Goal: Information Seeking & Learning: Check status

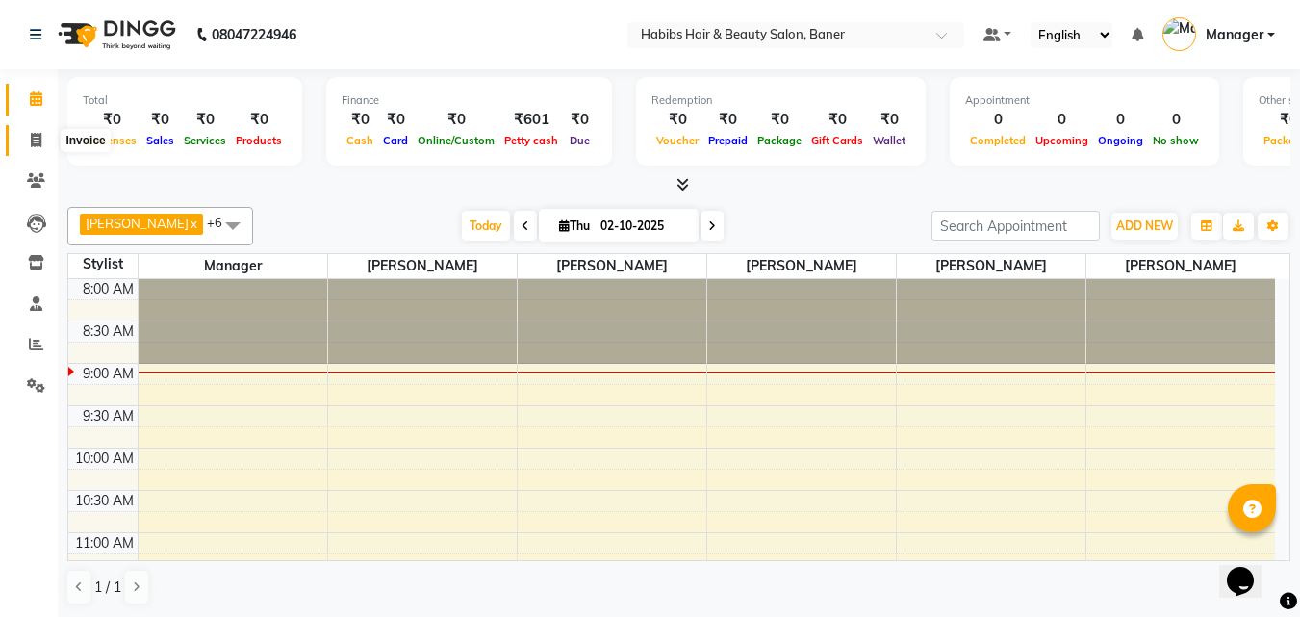
click at [29, 139] on span at bounding box center [36, 141] width 34 height 22
select select "5356"
select select "service"
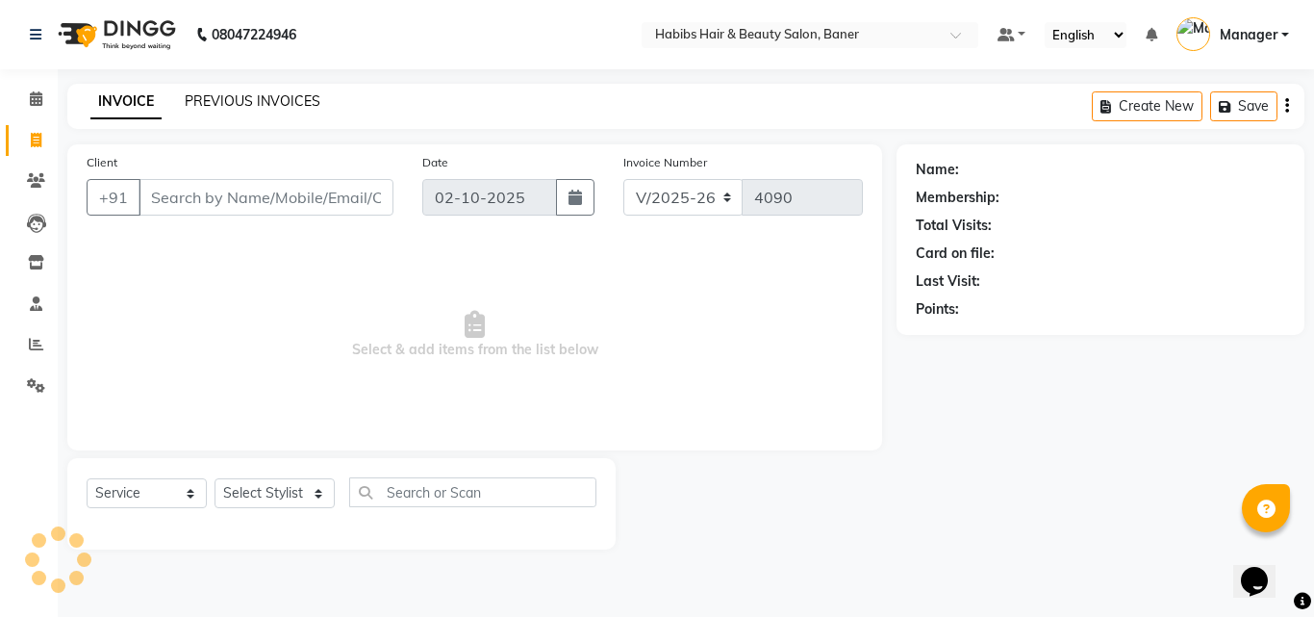
click at [209, 101] on link "PREVIOUS INVOICES" at bounding box center [253, 100] width 136 height 17
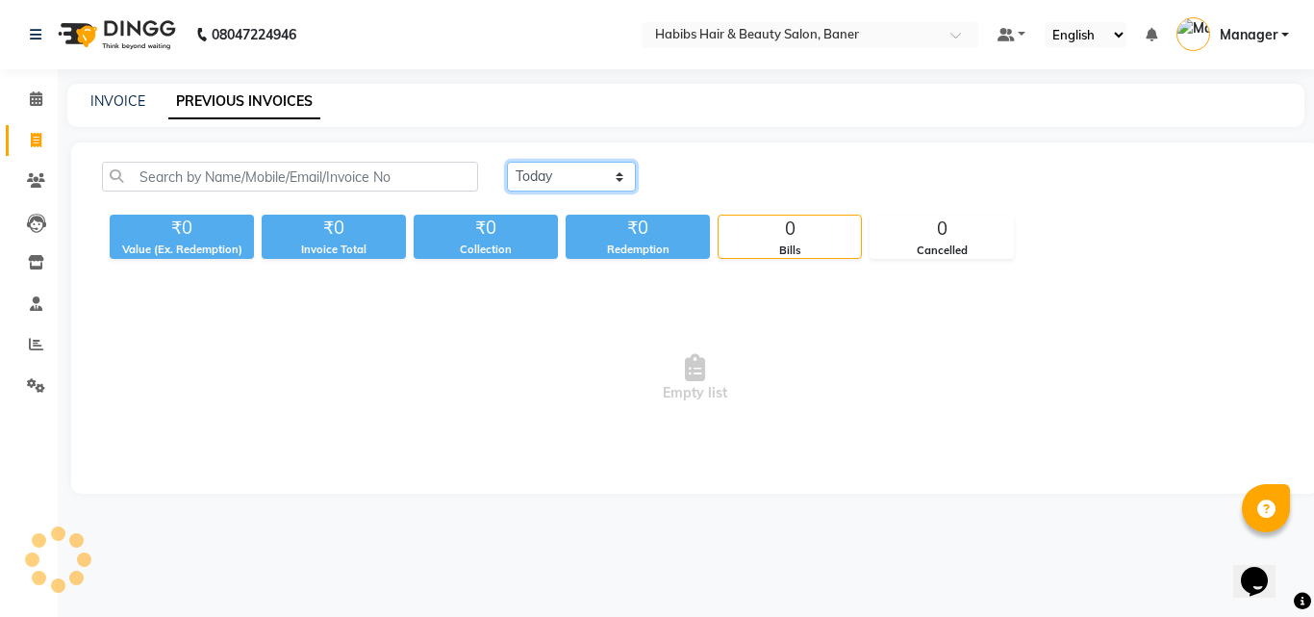
click at [520, 173] on select "[DATE] [DATE] Custom Range" at bounding box center [571, 177] width 129 height 30
select select "[DATE]"
click at [507, 162] on select "[DATE] [DATE] Custom Range" at bounding box center [571, 177] width 129 height 30
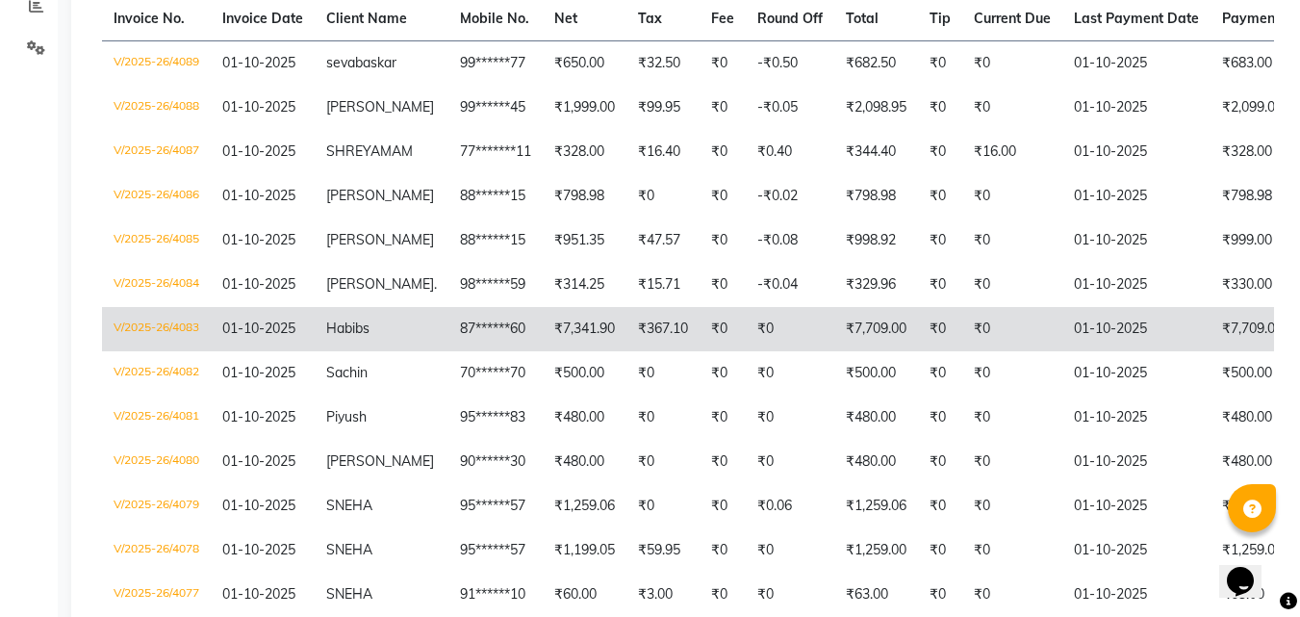
scroll to position [385, 0]
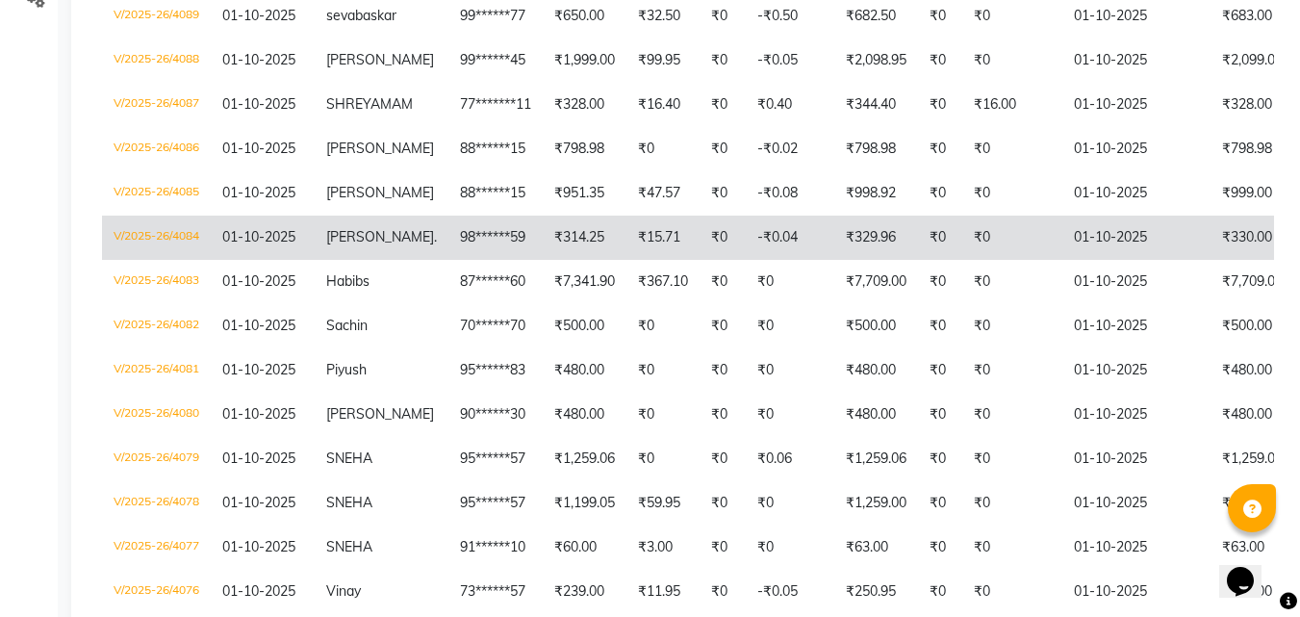
click at [134, 249] on td "V/2025-26/4084" at bounding box center [156, 238] width 109 height 44
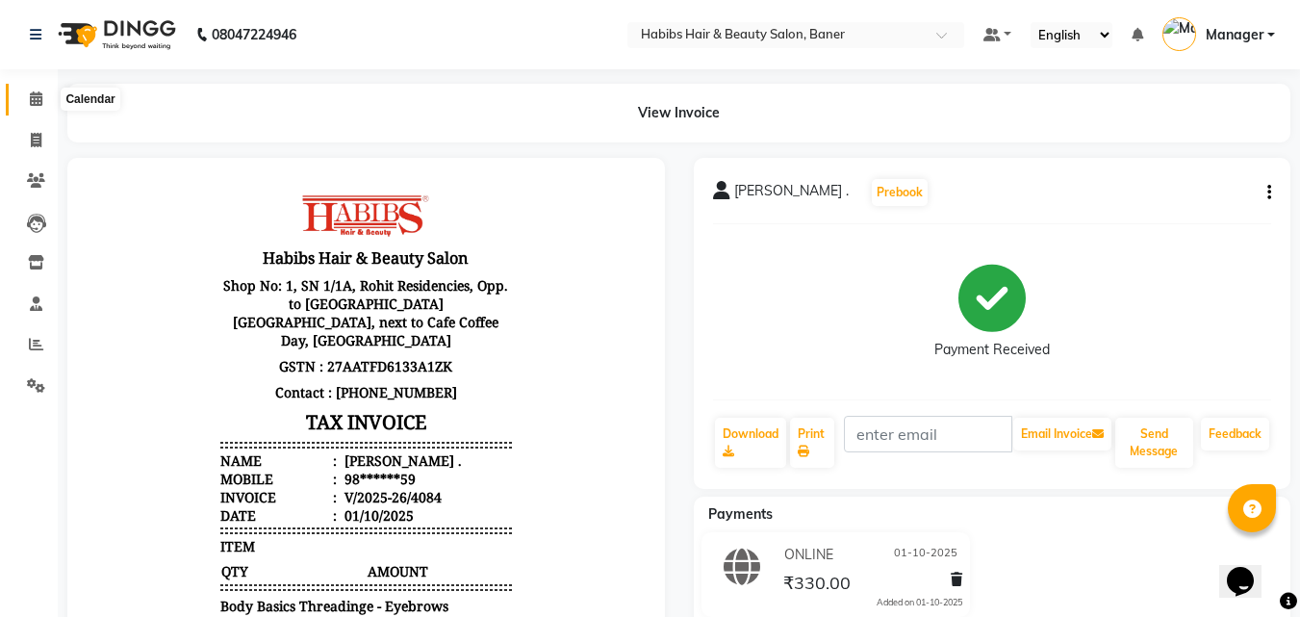
click at [47, 92] on span at bounding box center [36, 100] width 34 height 22
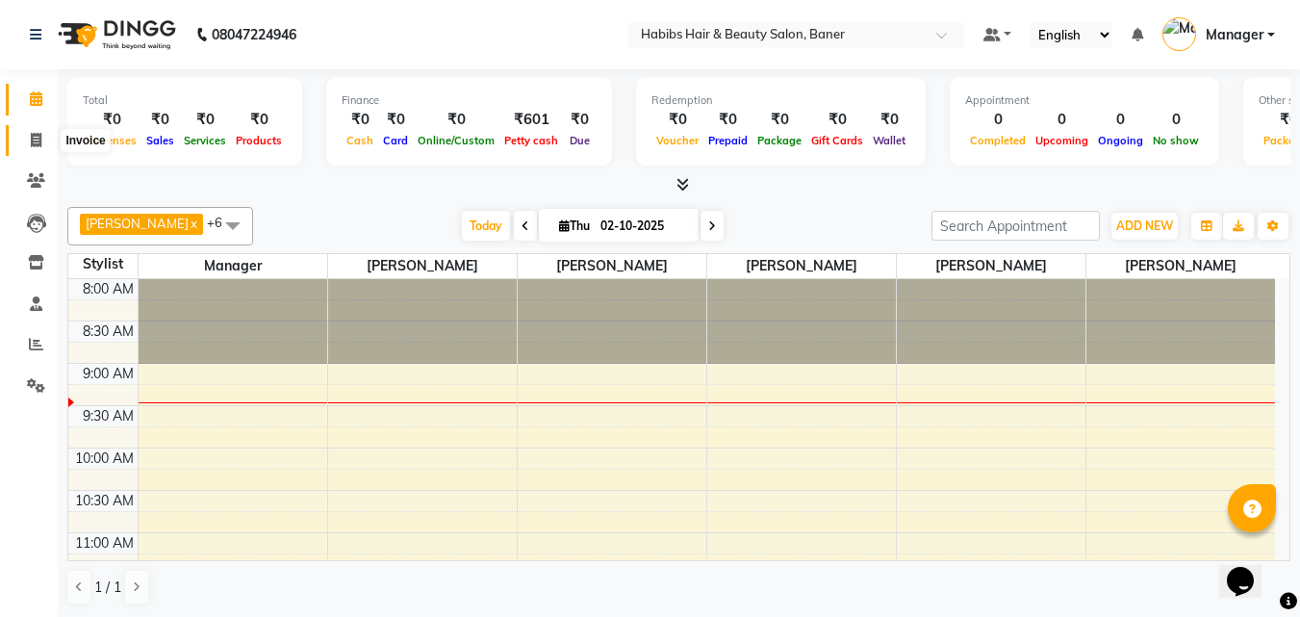
click at [34, 143] on icon at bounding box center [36, 140] width 11 height 14
select select "5356"
select select "service"
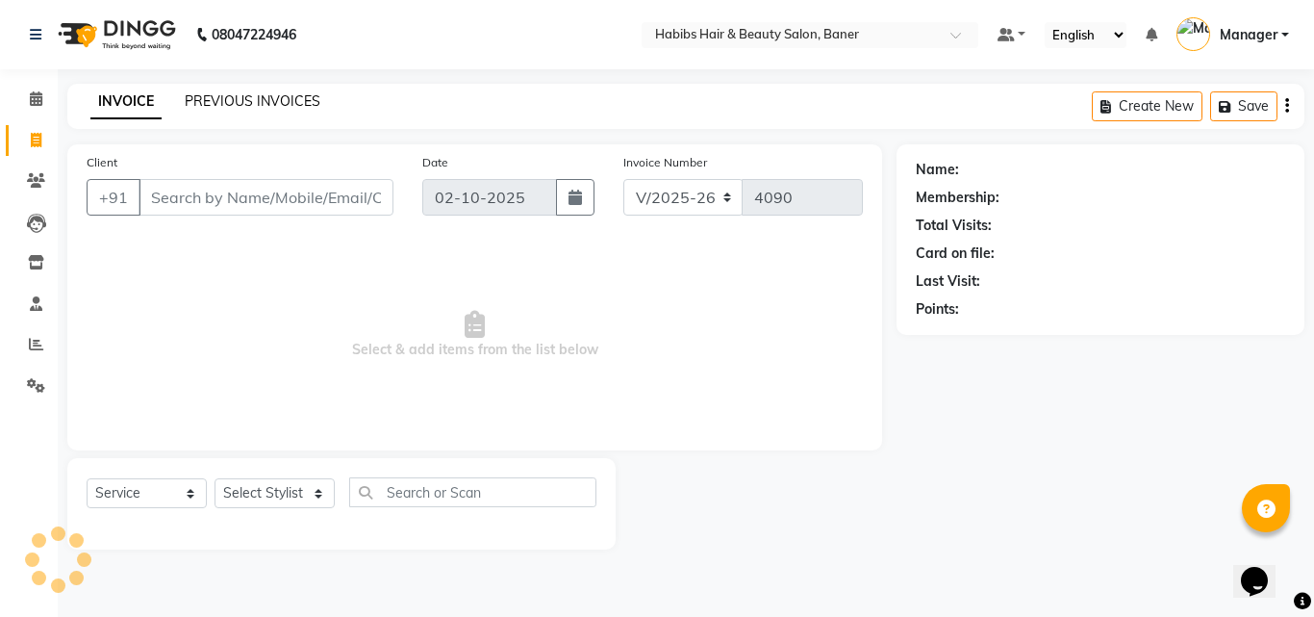
click at [235, 92] on link "PREVIOUS INVOICES" at bounding box center [253, 100] width 136 height 17
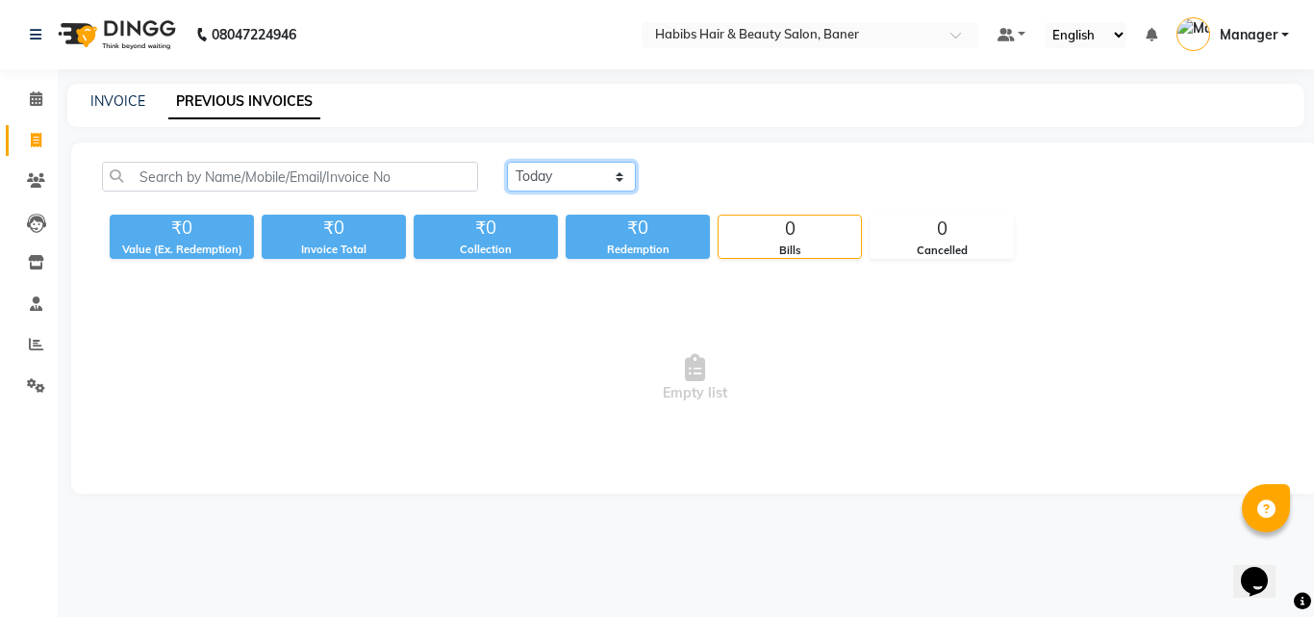
click at [563, 174] on select "[DATE] [DATE] Custom Range" at bounding box center [571, 177] width 129 height 30
click at [507, 162] on select "[DATE] [DATE] Custom Range" at bounding box center [571, 177] width 129 height 30
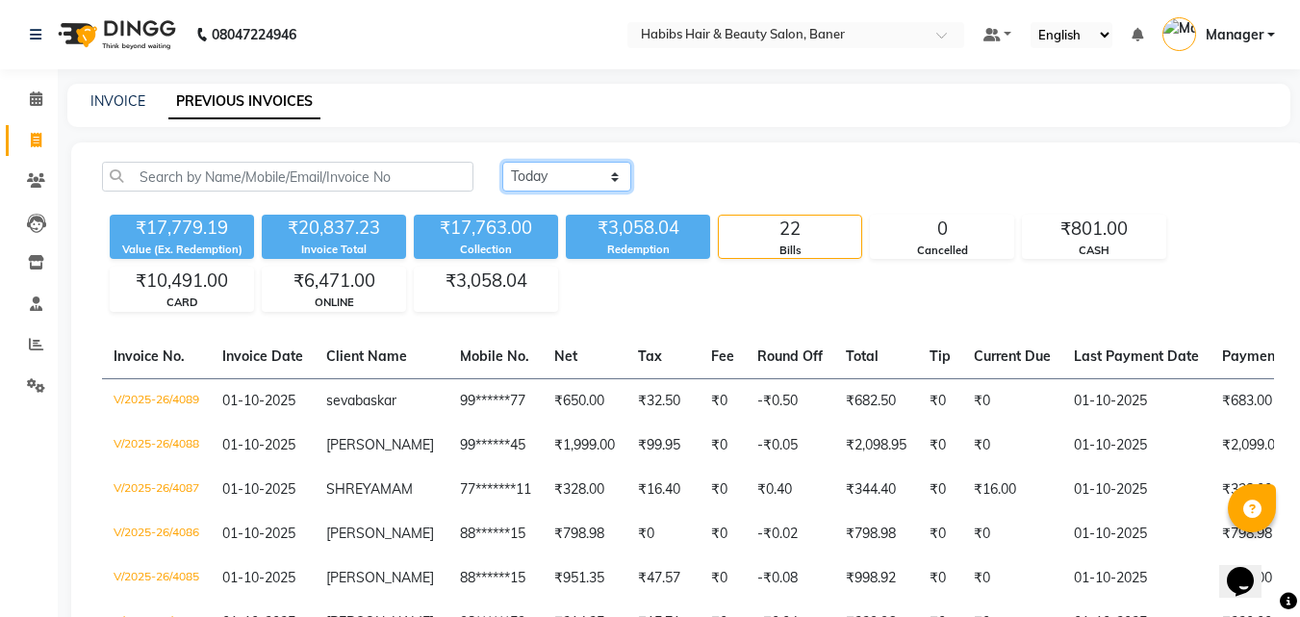
click at [535, 169] on select "[DATE] [DATE] Custom Range" at bounding box center [566, 177] width 129 height 30
click at [502, 162] on select "[DATE] [DATE] Custom Range" at bounding box center [566, 177] width 129 height 30
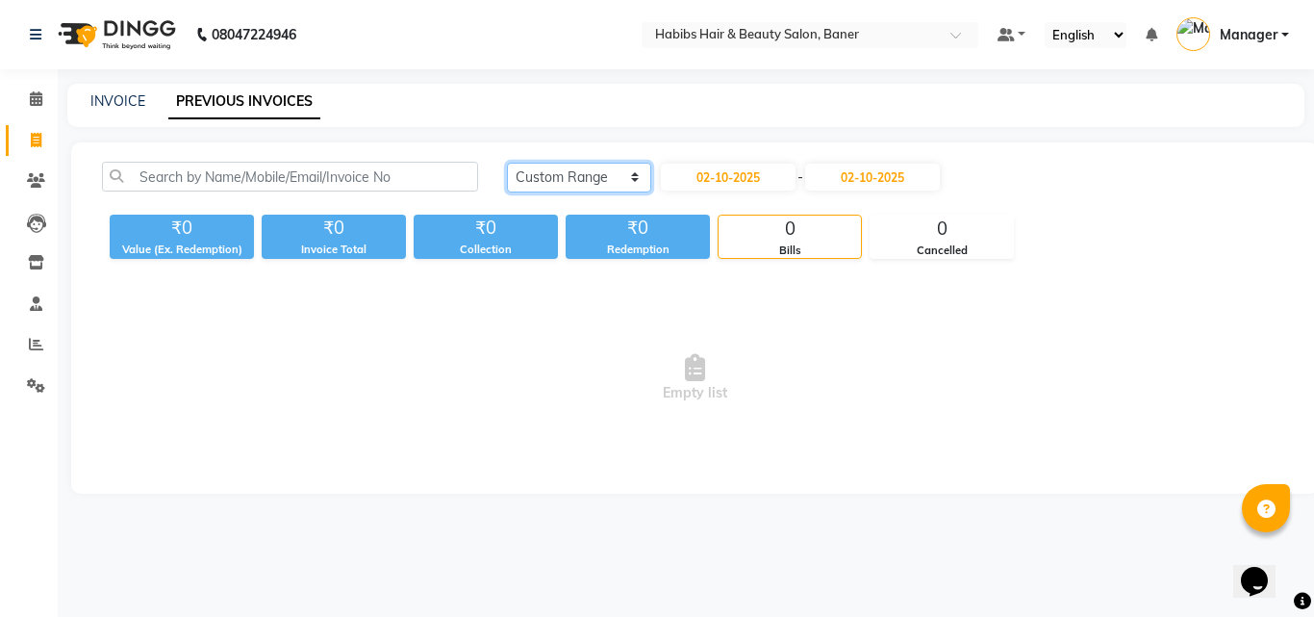
click at [615, 173] on select "[DATE] [DATE] Custom Range" at bounding box center [579, 178] width 144 height 30
click at [507, 163] on select "[DATE] [DATE] Custom Range" at bounding box center [579, 178] width 144 height 30
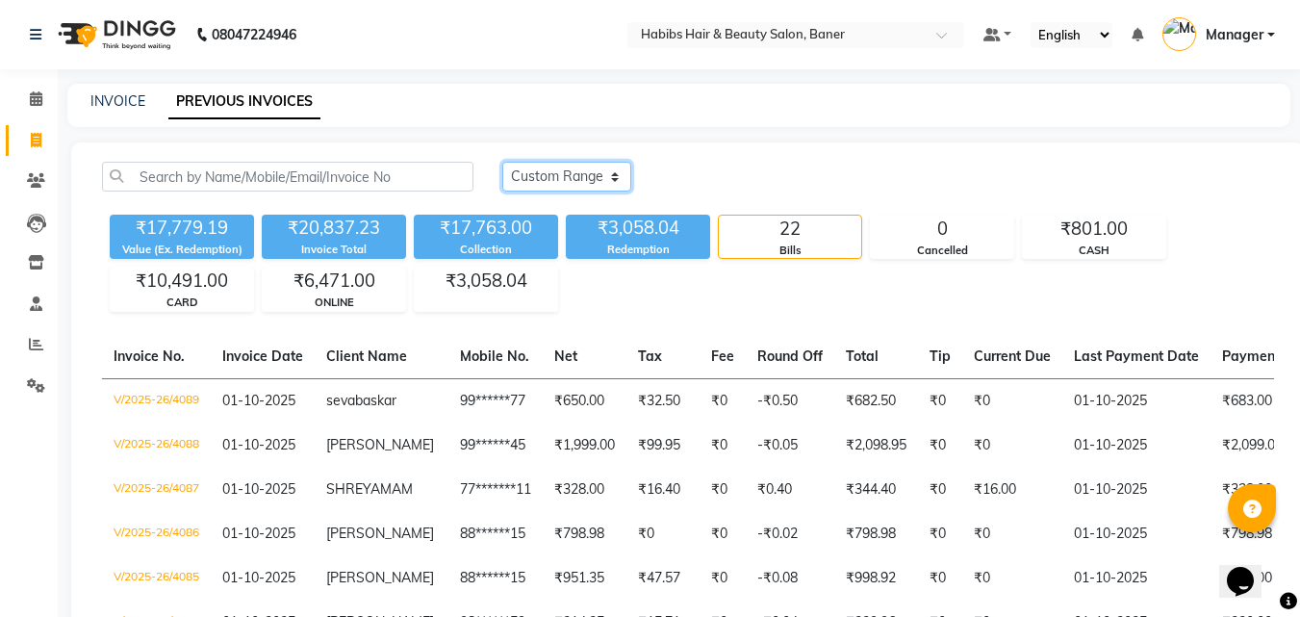
click at [587, 174] on select "[DATE] [DATE] Custom Range" at bounding box center [566, 177] width 129 height 30
select select "range"
click at [502, 162] on select "[DATE] [DATE] Custom Range" at bounding box center [566, 177] width 129 height 30
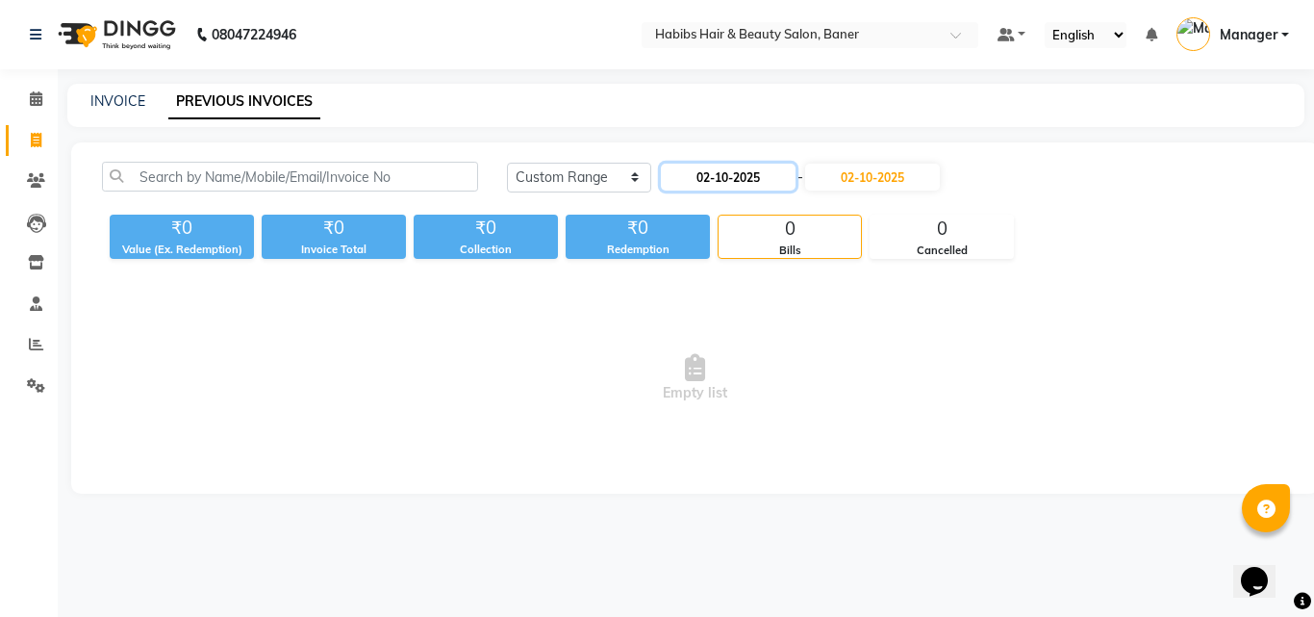
click at [753, 188] on input "02-10-2025" at bounding box center [728, 177] width 135 height 27
select select "10"
select select "2025"
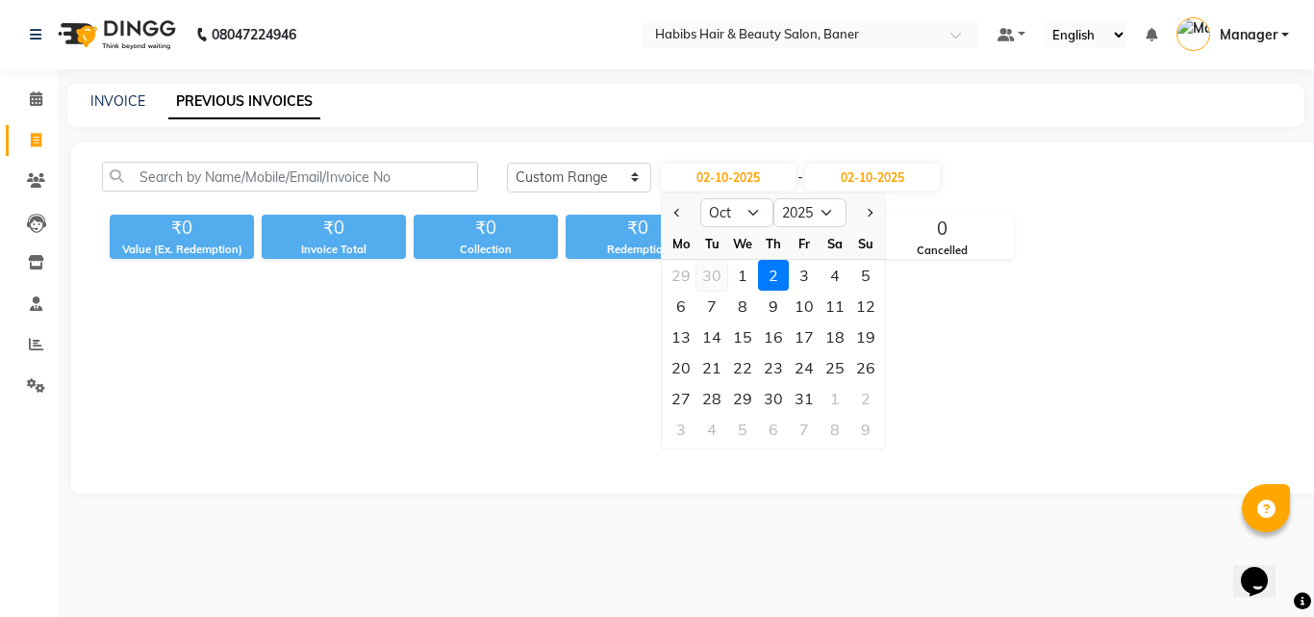
click at [717, 272] on div "30" at bounding box center [712, 275] width 31 height 31
type input "[DATE]"
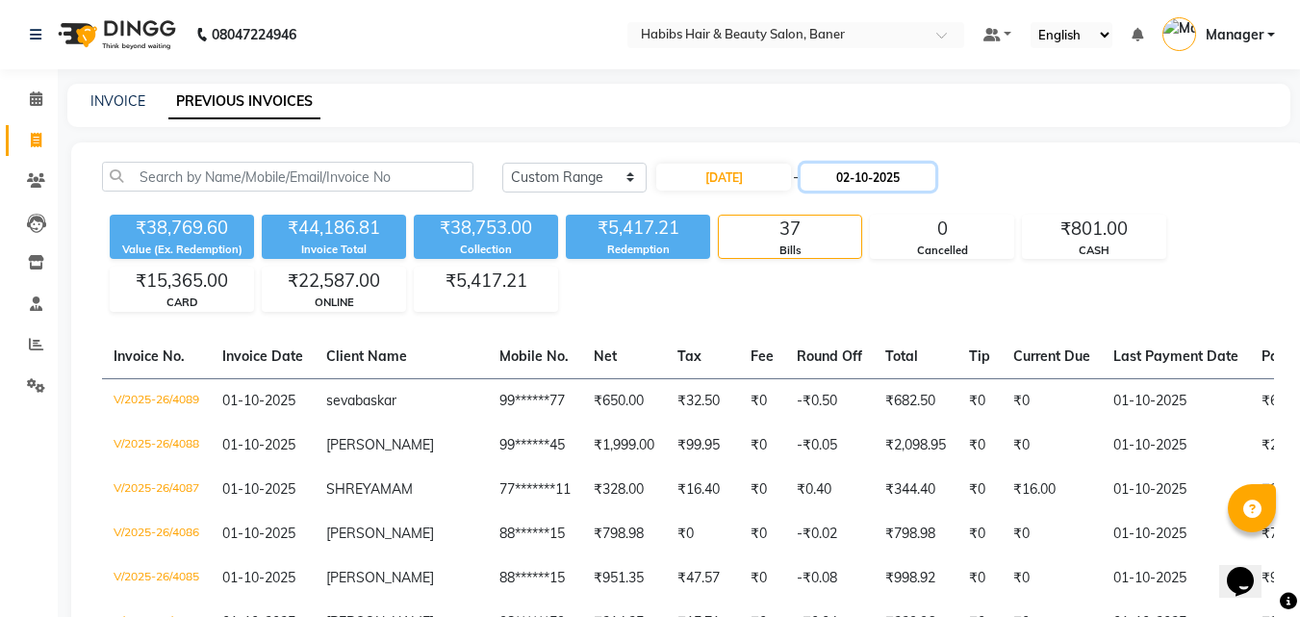
click at [889, 185] on input "02-10-2025" at bounding box center [868, 177] width 135 height 27
select select "10"
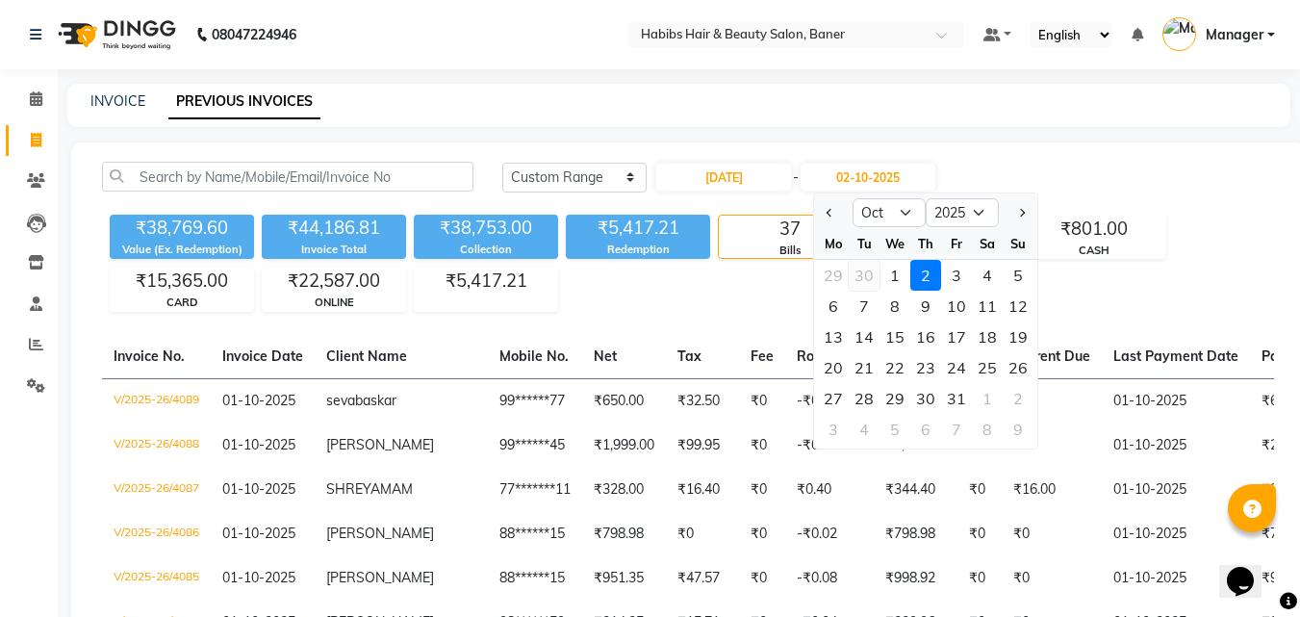
click at [859, 273] on div "30" at bounding box center [864, 275] width 31 height 31
type input "[DATE]"
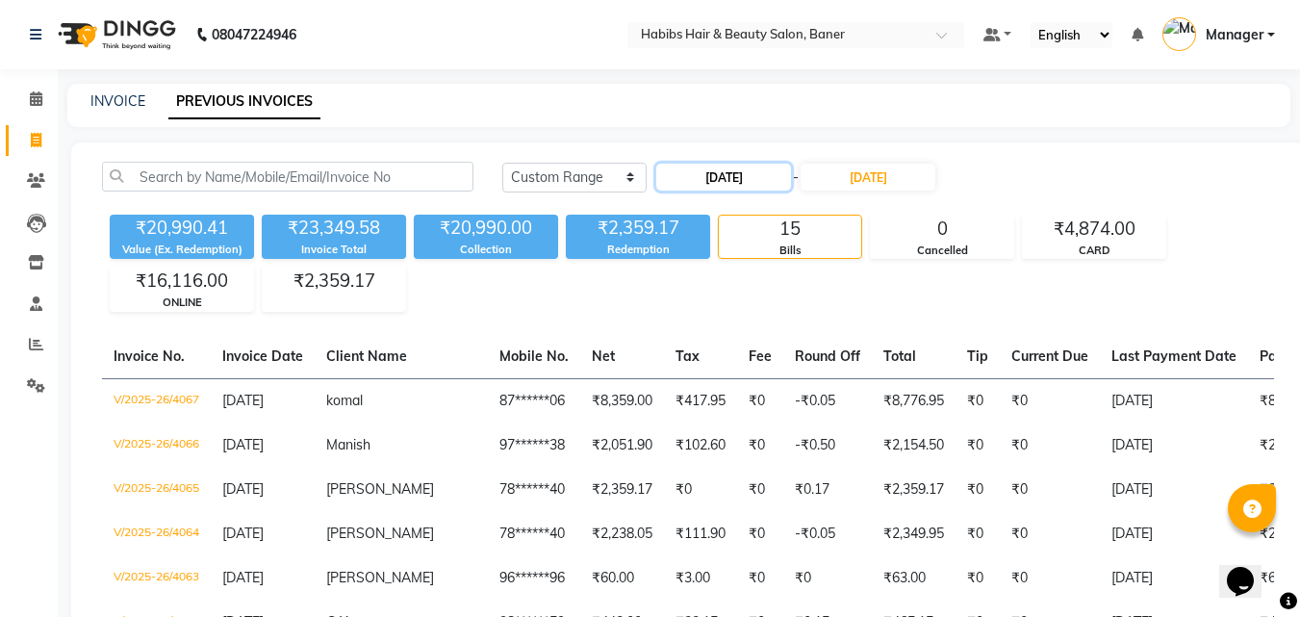
click at [748, 178] on input "[DATE]" at bounding box center [723, 177] width 135 height 27
select select "9"
select select "2025"
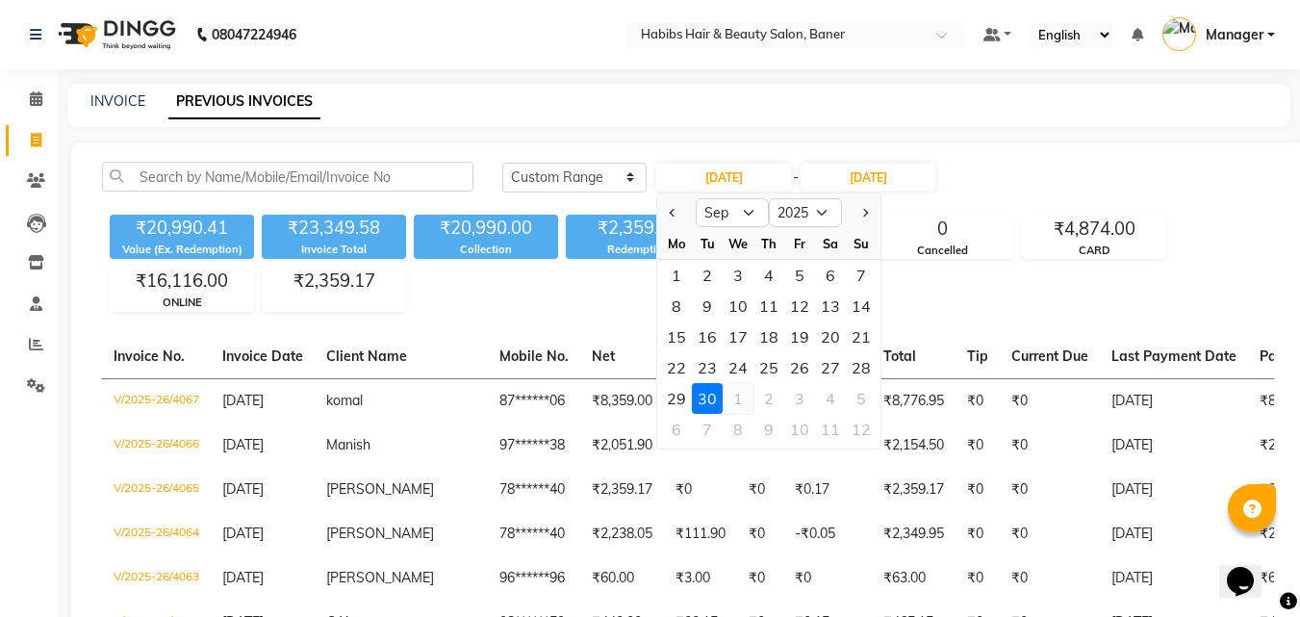
click at [725, 395] on div "1" at bounding box center [738, 398] width 31 height 31
type input "01-10-2025"
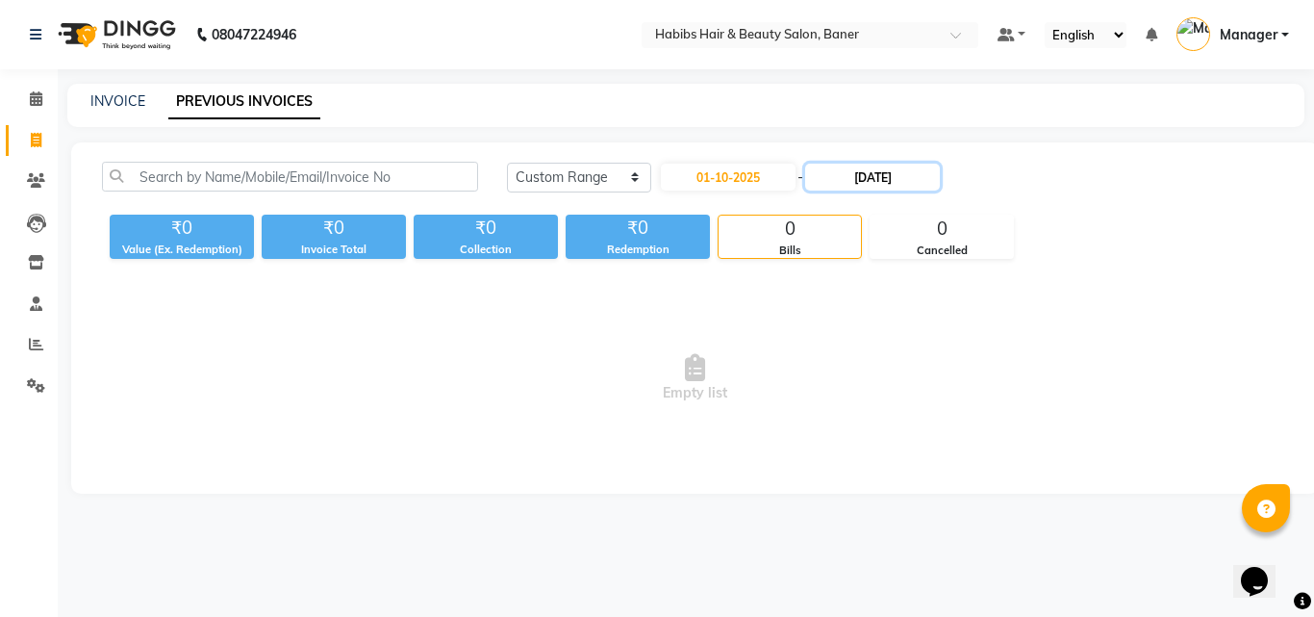
click at [913, 183] on input "[DATE]" at bounding box center [872, 177] width 135 height 27
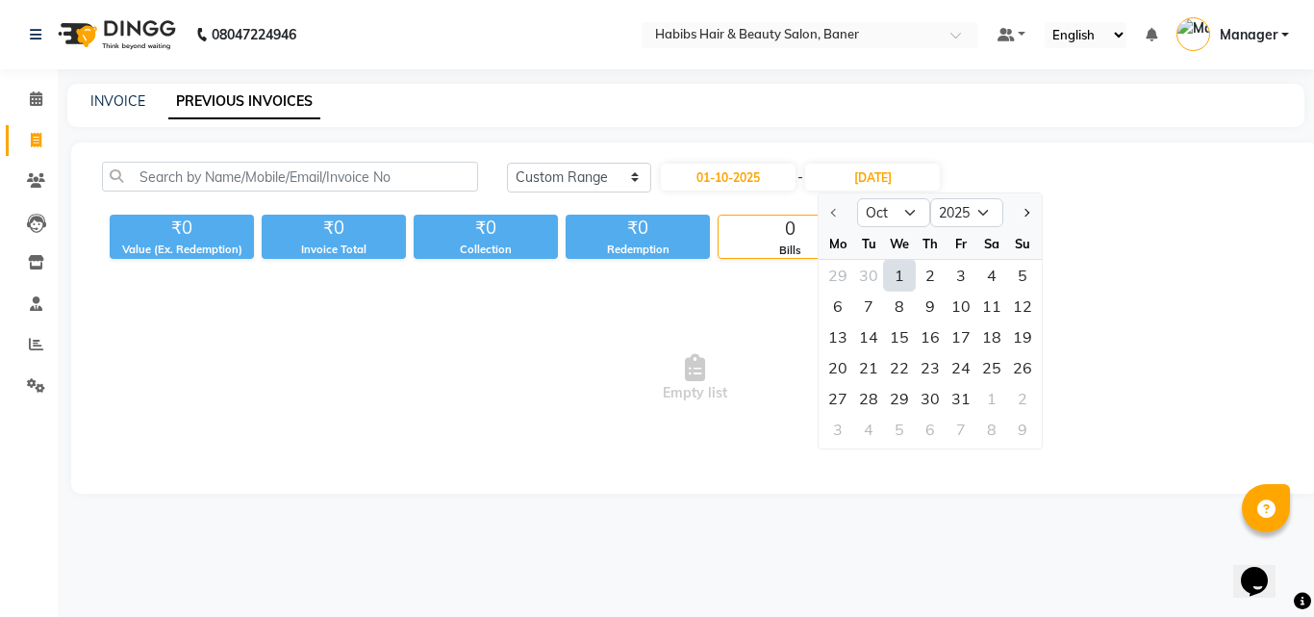
click at [902, 275] on div "1" at bounding box center [899, 275] width 31 height 31
type input "01-10-2025"
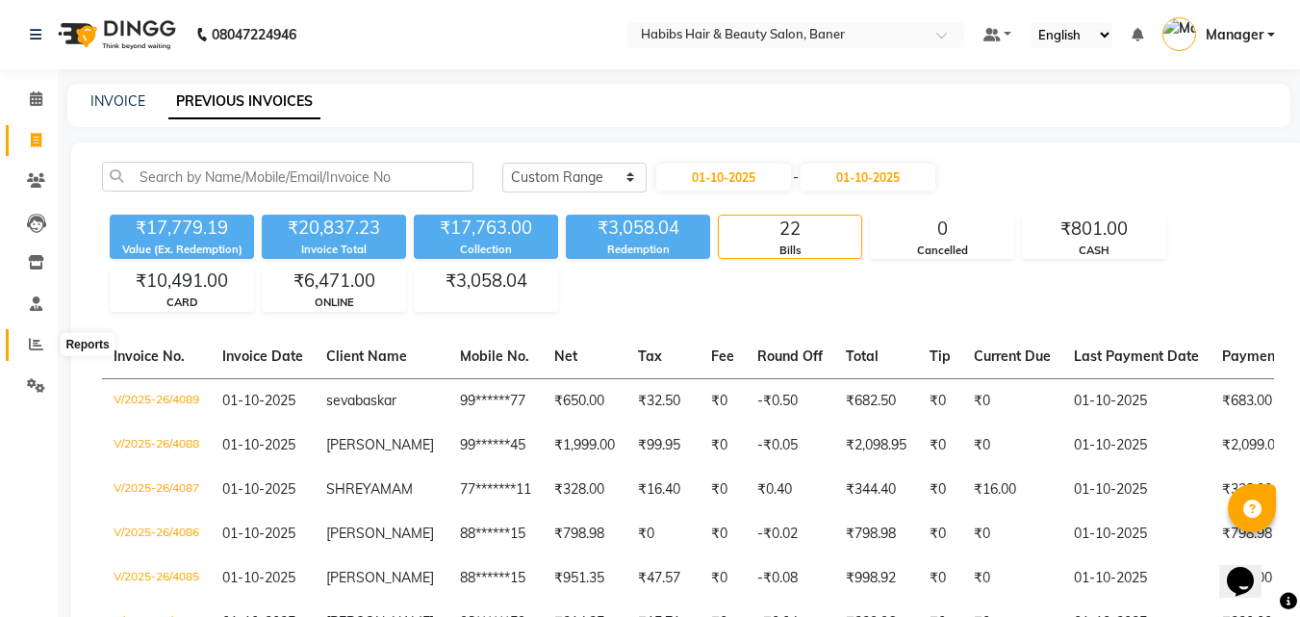
click at [46, 343] on span at bounding box center [36, 345] width 34 height 22
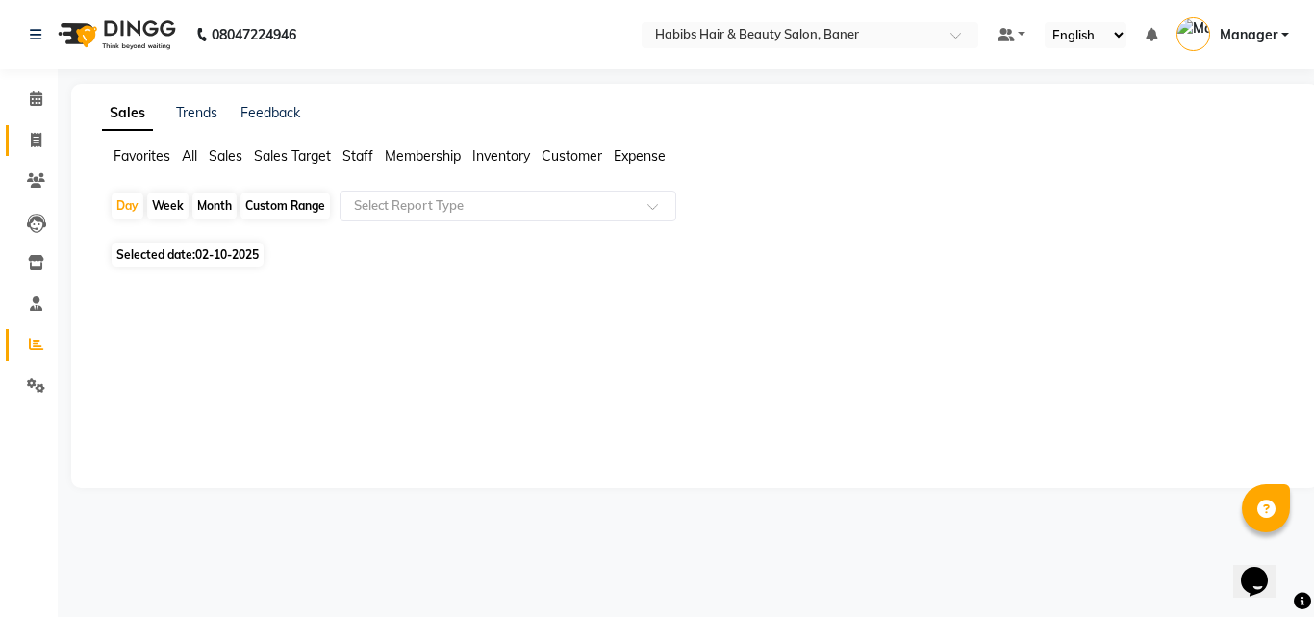
click at [36, 150] on span at bounding box center [36, 141] width 34 height 22
select select "5356"
select select "service"
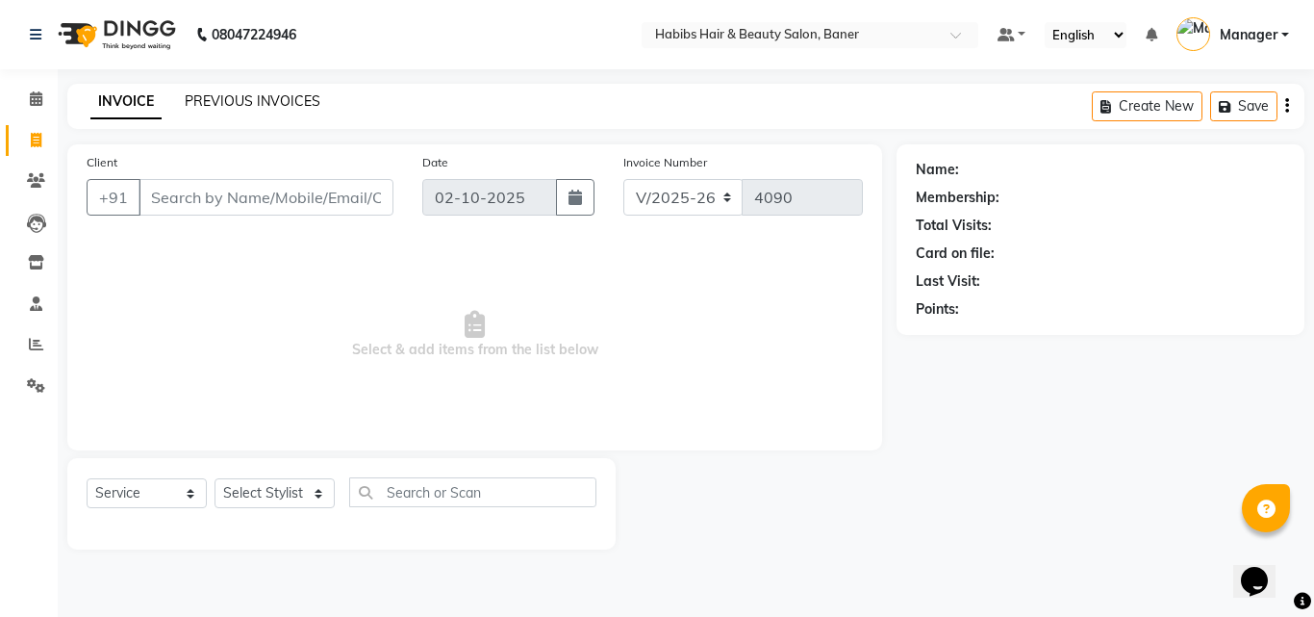
click at [245, 101] on link "PREVIOUS INVOICES" at bounding box center [253, 100] width 136 height 17
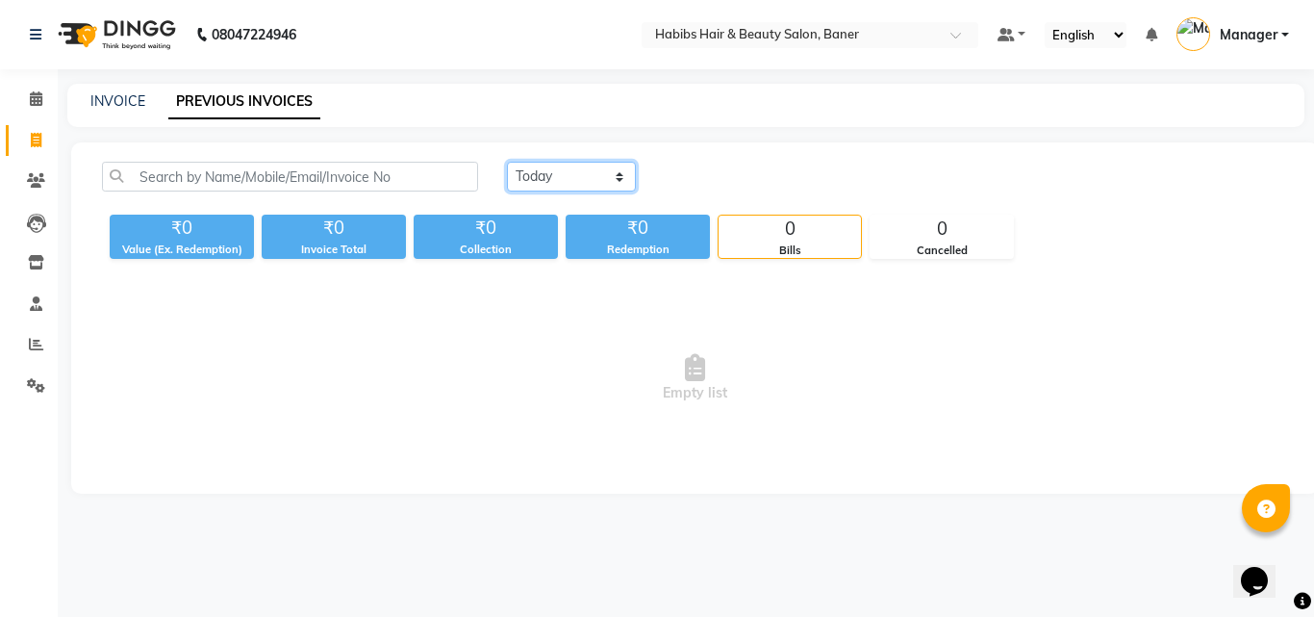
click at [545, 172] on select "[DATE] [DATE] Custom Range" at bounding box center [571, 177] width 129 height 30
select select "range"
click at [507, 162] on select "[DATE] [DATE] Custom Range" at bounding box center [571, 177] width 129 height 30
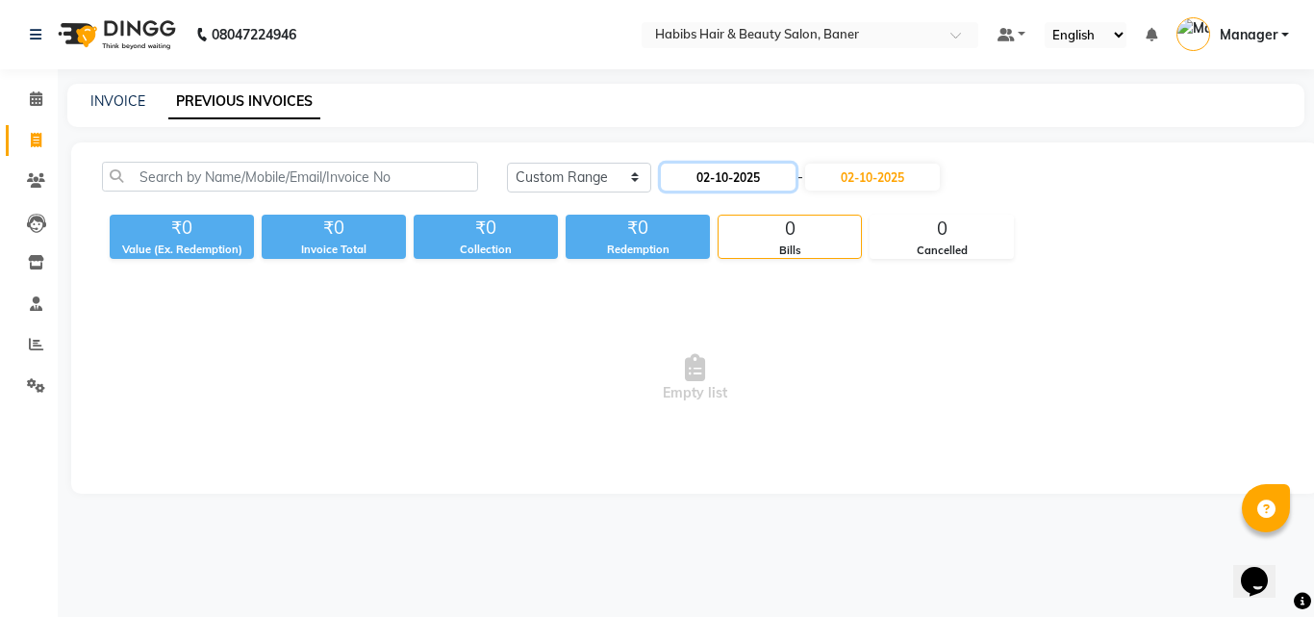
click at [708, 173] on input "02-10-2025" at bounding box center [728, 177] width 135 height 27
select select "10"
select select "2025"
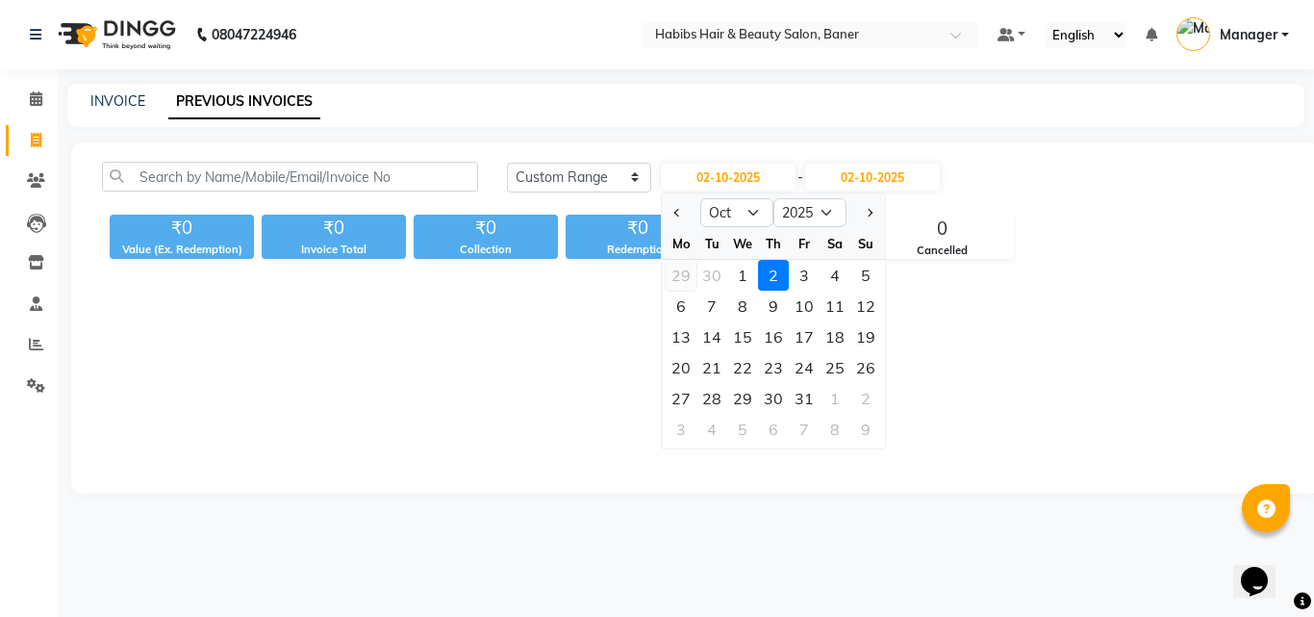
click at [688, 272] on div "29" at bounding box center [681, 275] width 31 height 31
type input "29-09-2025"
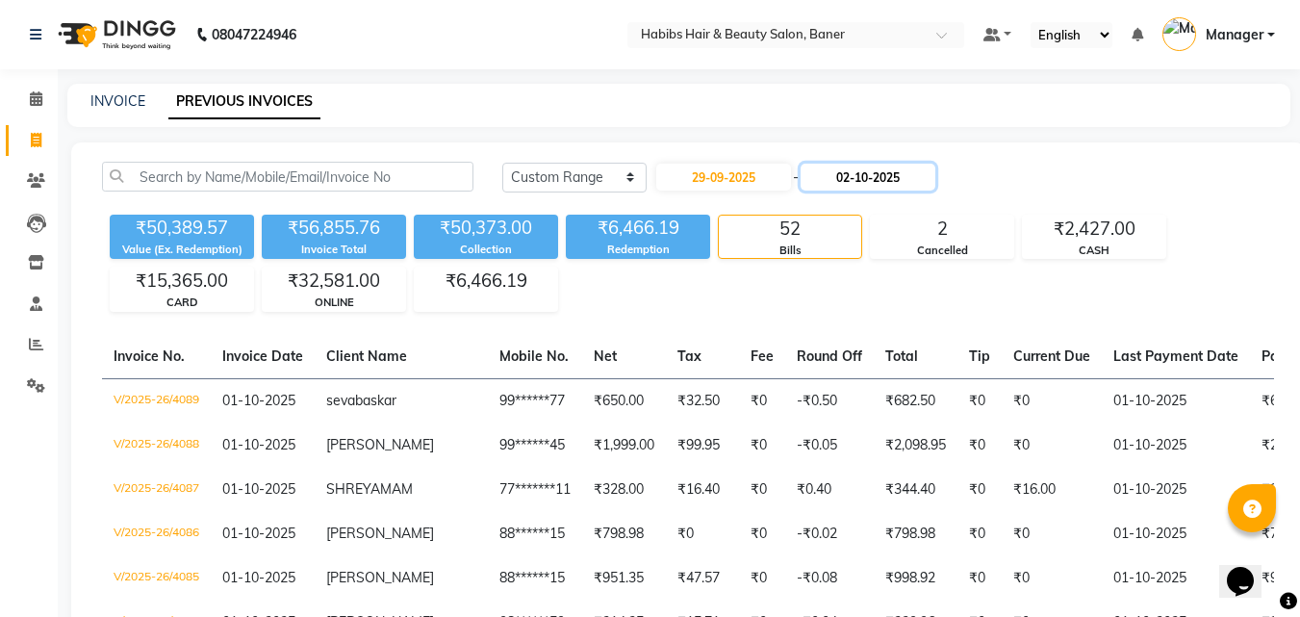
click at [888, 181] on input "02-10-2025" at bounding box center [868, 177] width 135 height 27
select select "10"
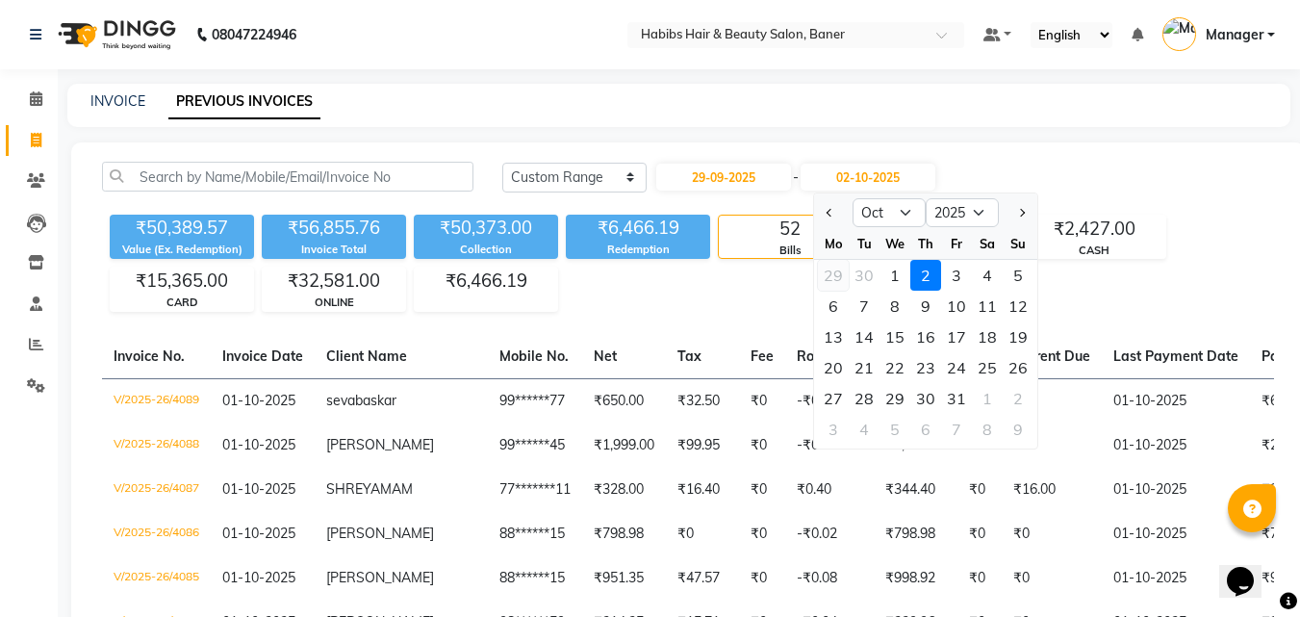
click at [841, 273] on div "29" at bounding box center [833, 275] width 31 height 31
type input "29-09-2025"
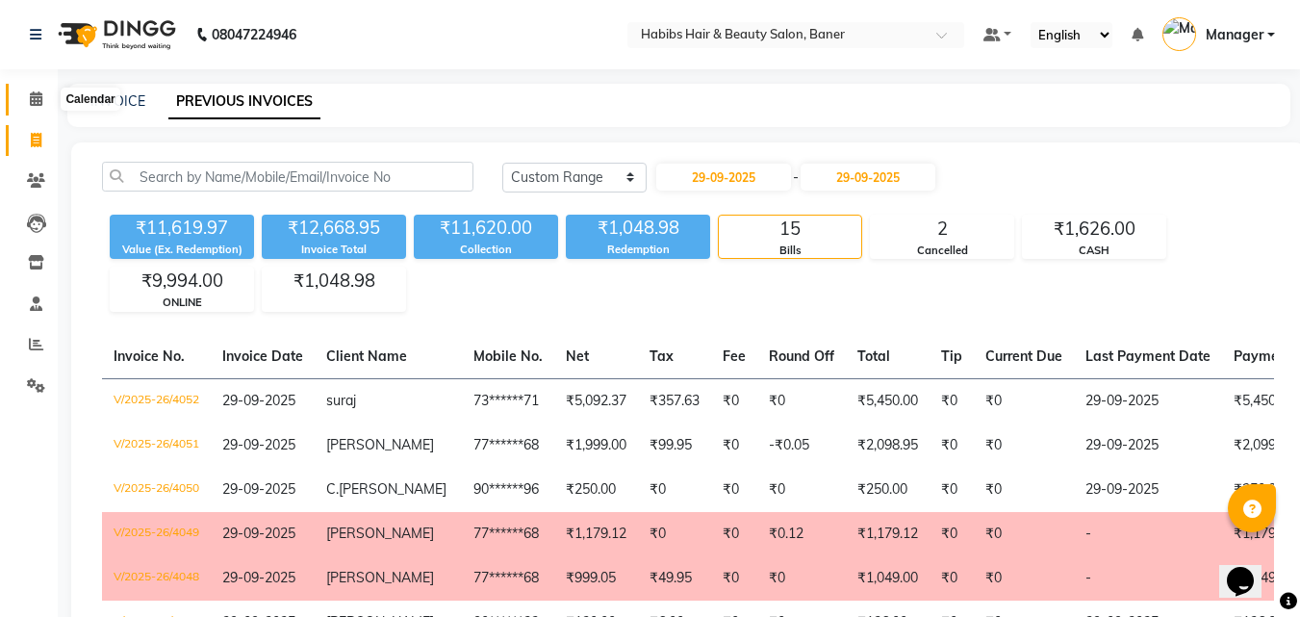
click at [38, 96] on icon at bounding box center [36, 98] width 13 height 14
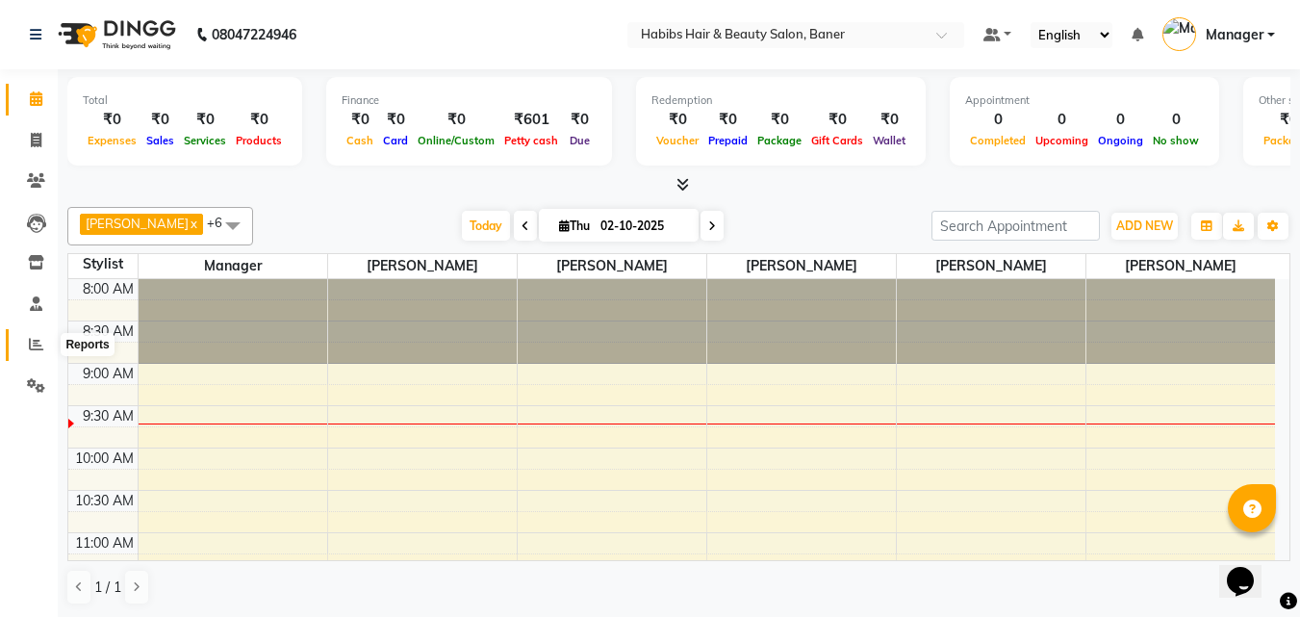
click at [26, 344] on span at bounding box center [36, 345] width 34 height 22
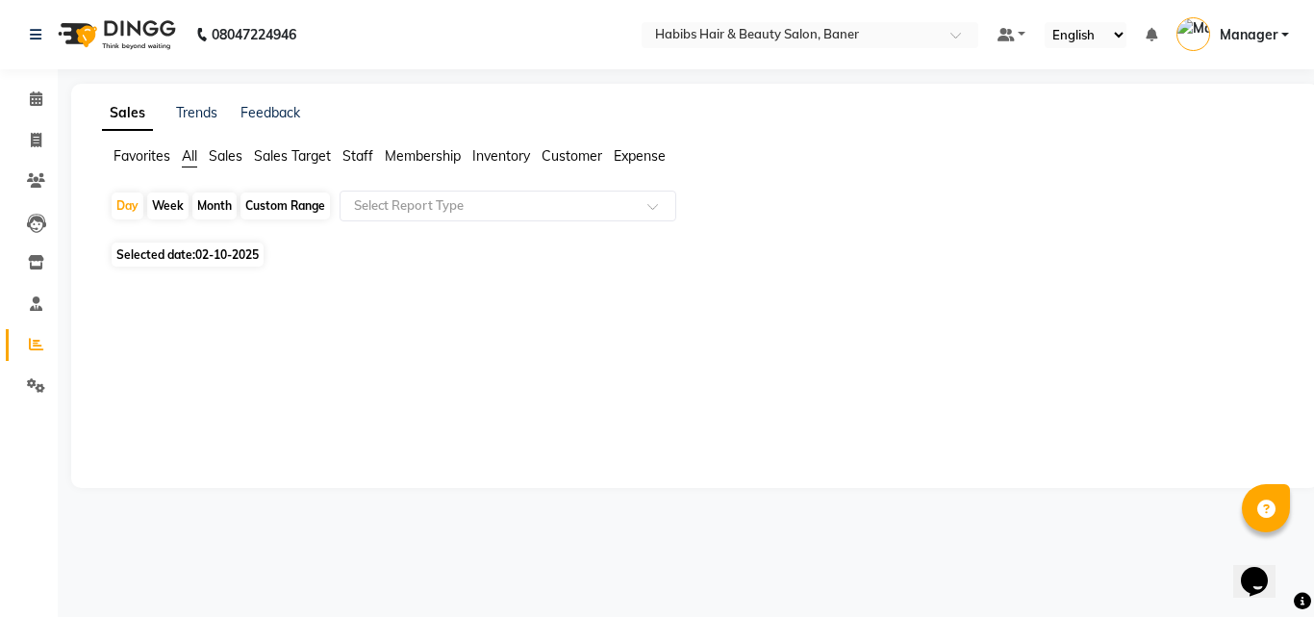
click at [216, 250] on span "02-10-2025" at bounding box center [227, 254] width 64 height 14
select select "10"
select select "2025"
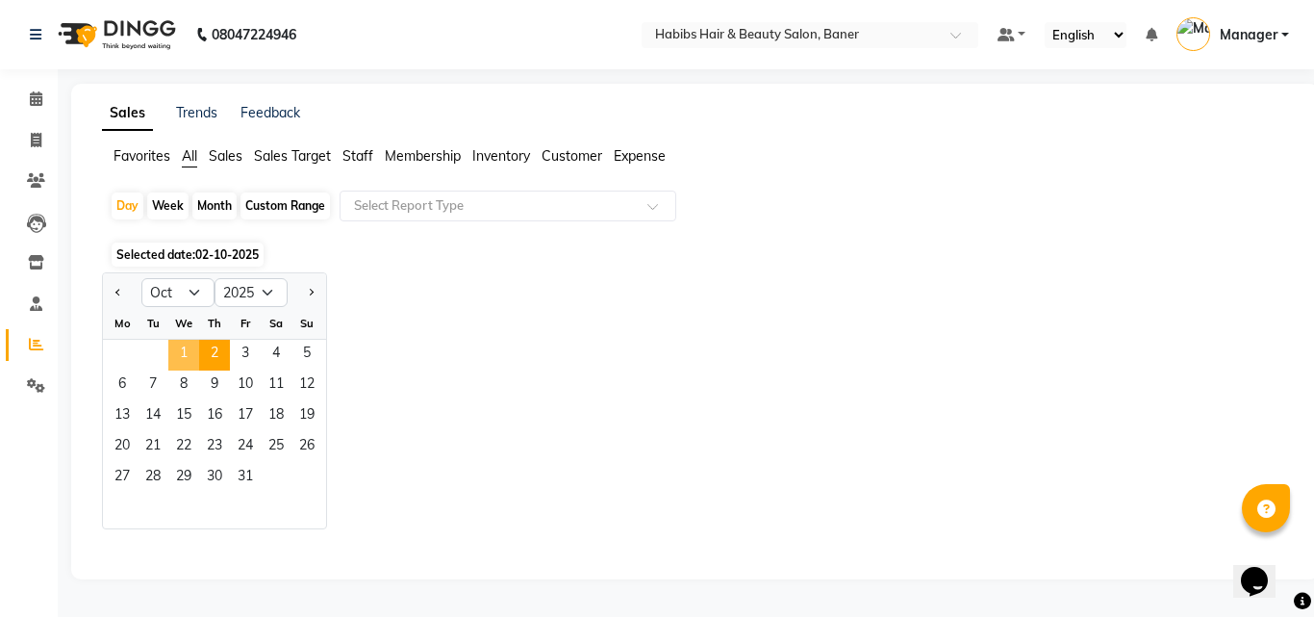
click at [189, 356] on span "1" at bounding box center [183, 355] width 31 height 31
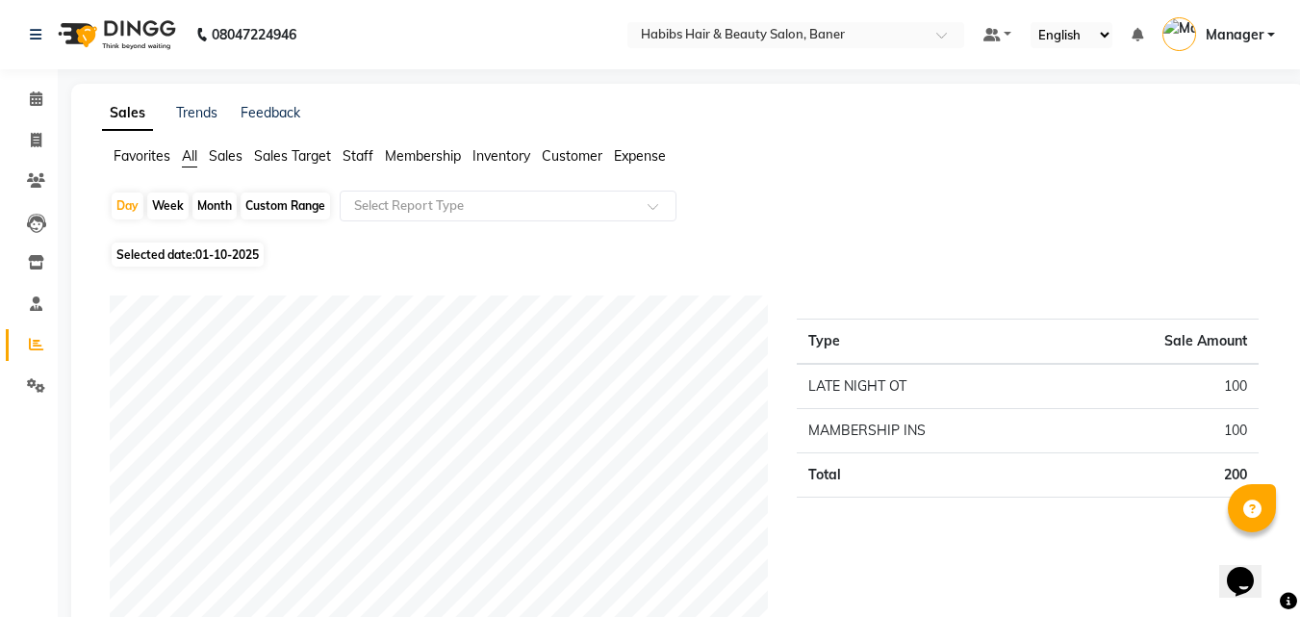
click at [349, 152] on span "Staff" at bounding box center [358, 155] width 31 height 17
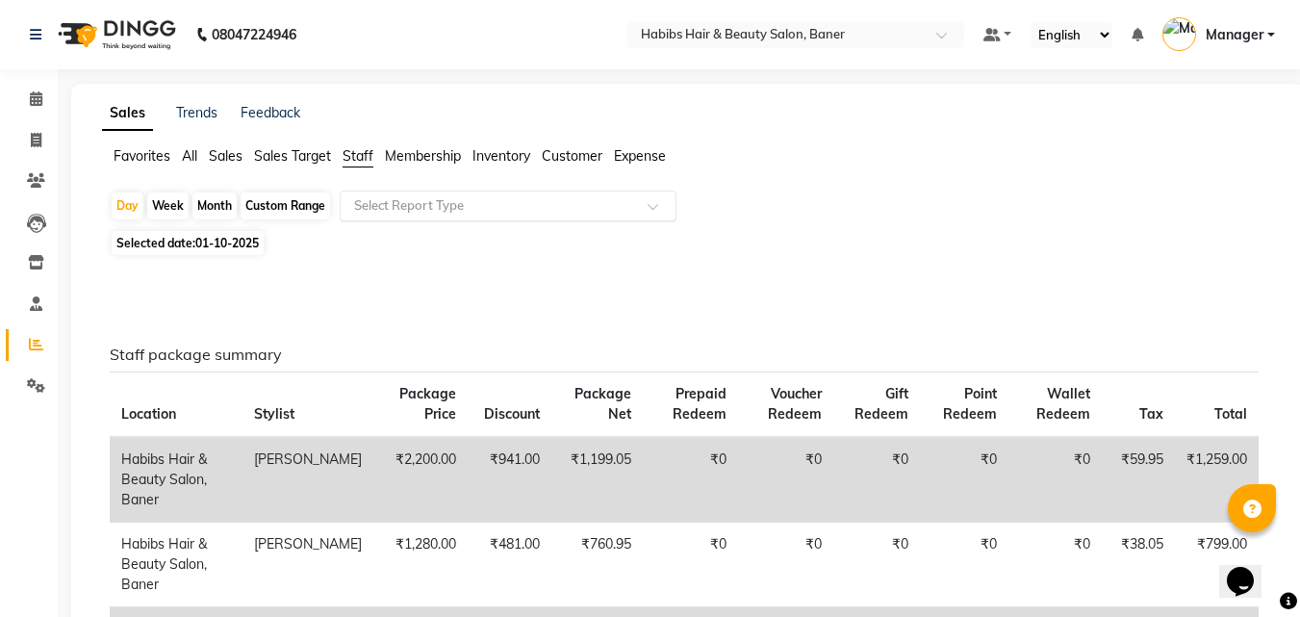
click at [360, 193] on div "Select Report Type" at bounding box center [508, 206] width 337 height 31
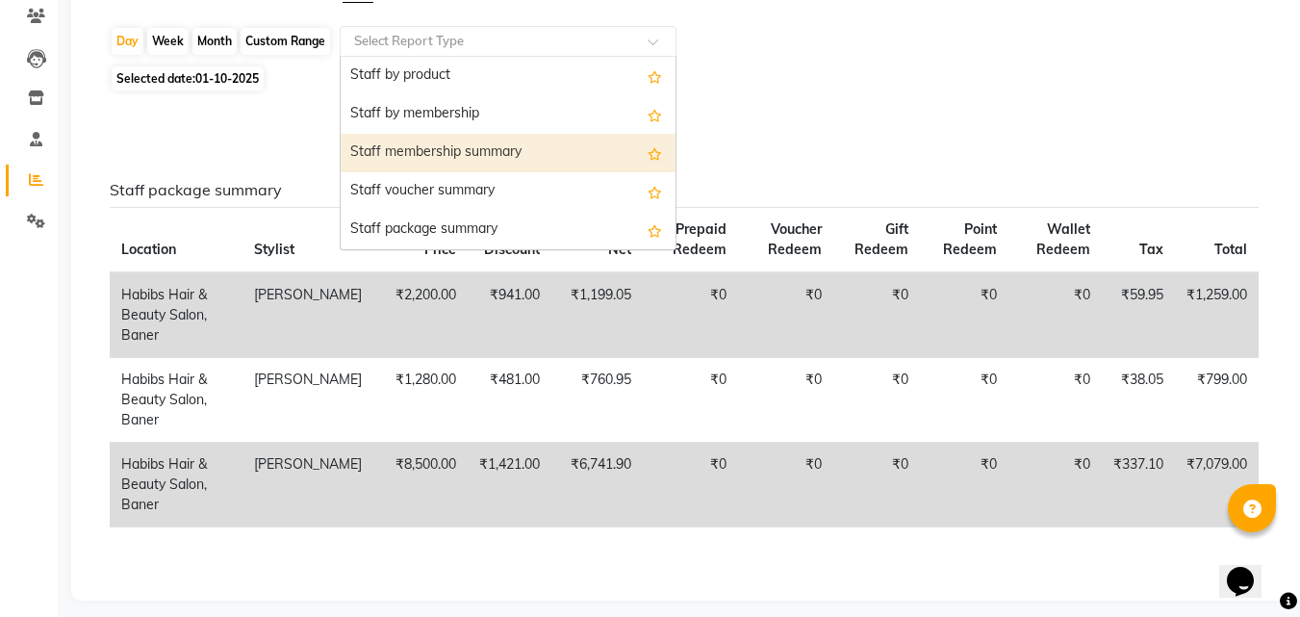
scroll to position [177, 0]
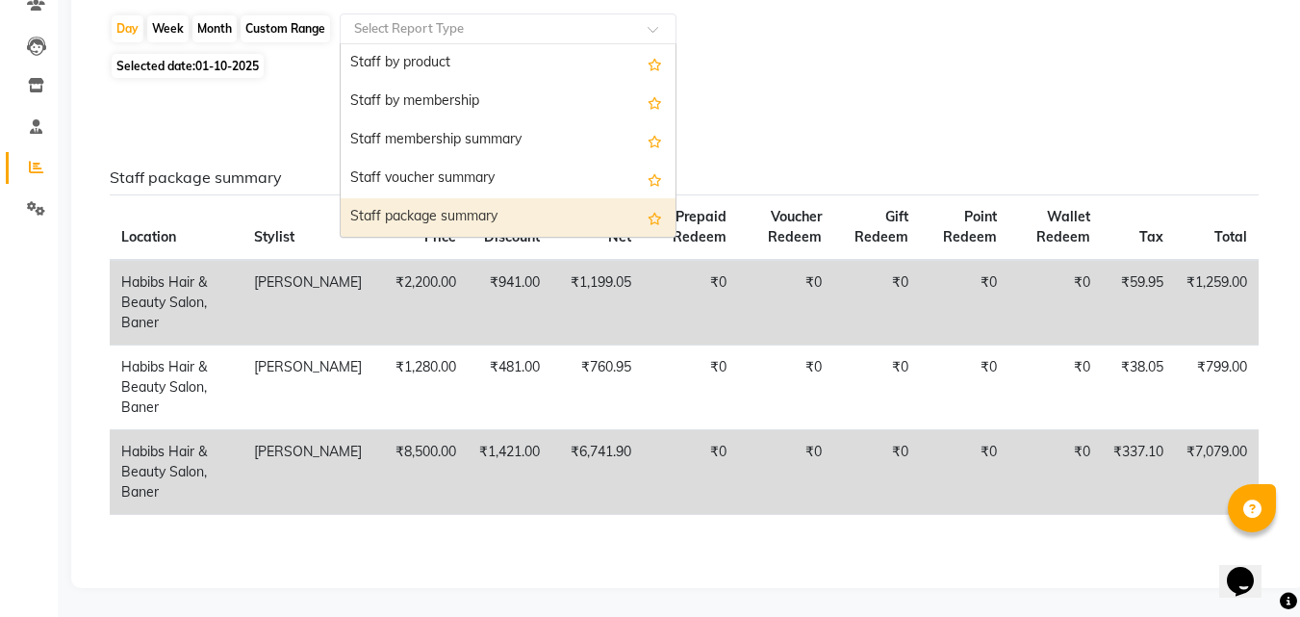
click at [847, 139] on div "Staff package summary Location Stylist Package Price Discount Package Net Prepa…" at bounding box center [684, 326] width 1149 height 408
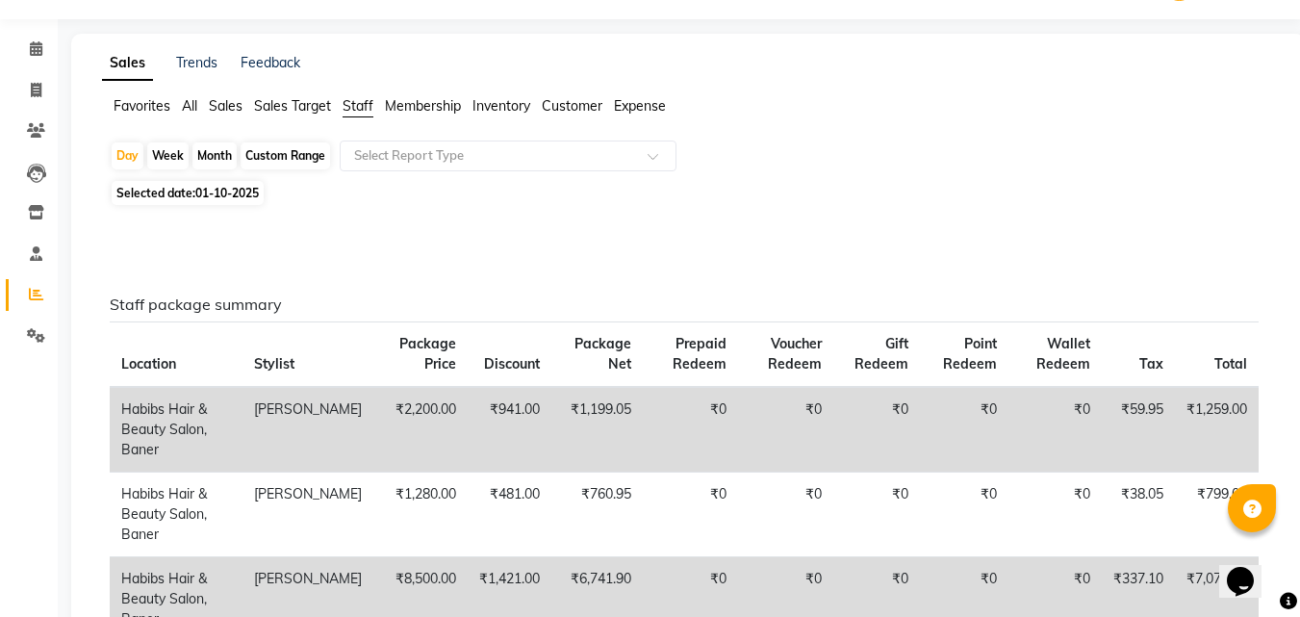
scroll to position [0, 0]
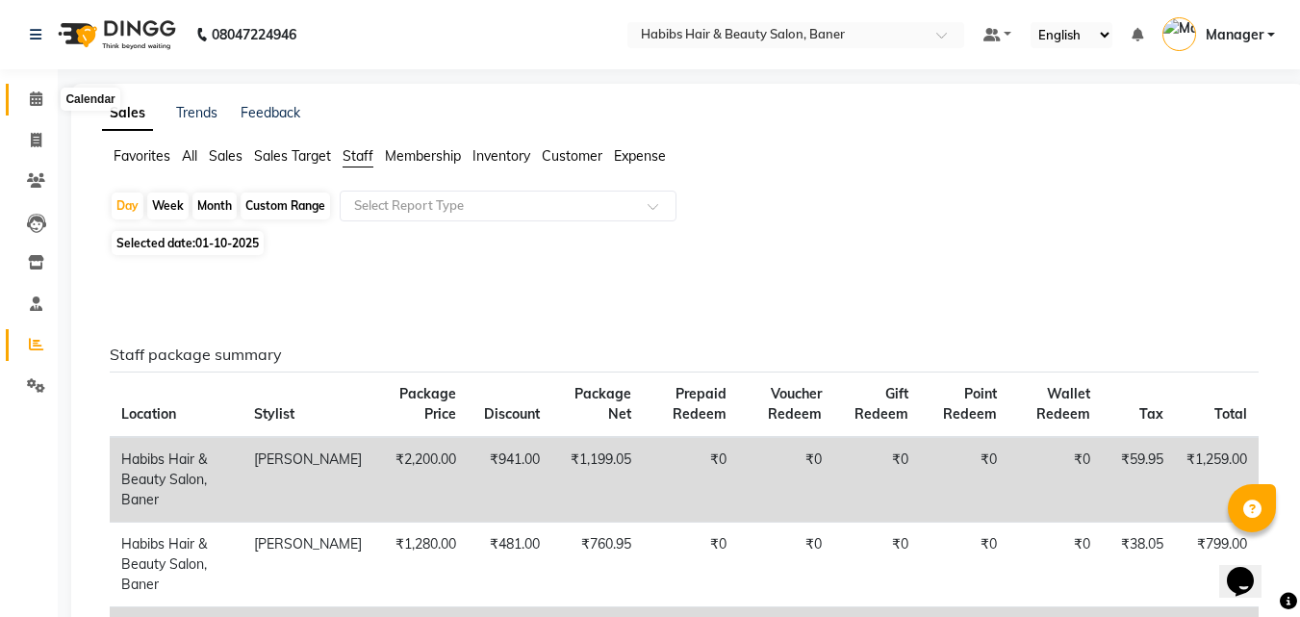
click at [44, 109] on span at bounding box center [36, 100] width 34 height 22
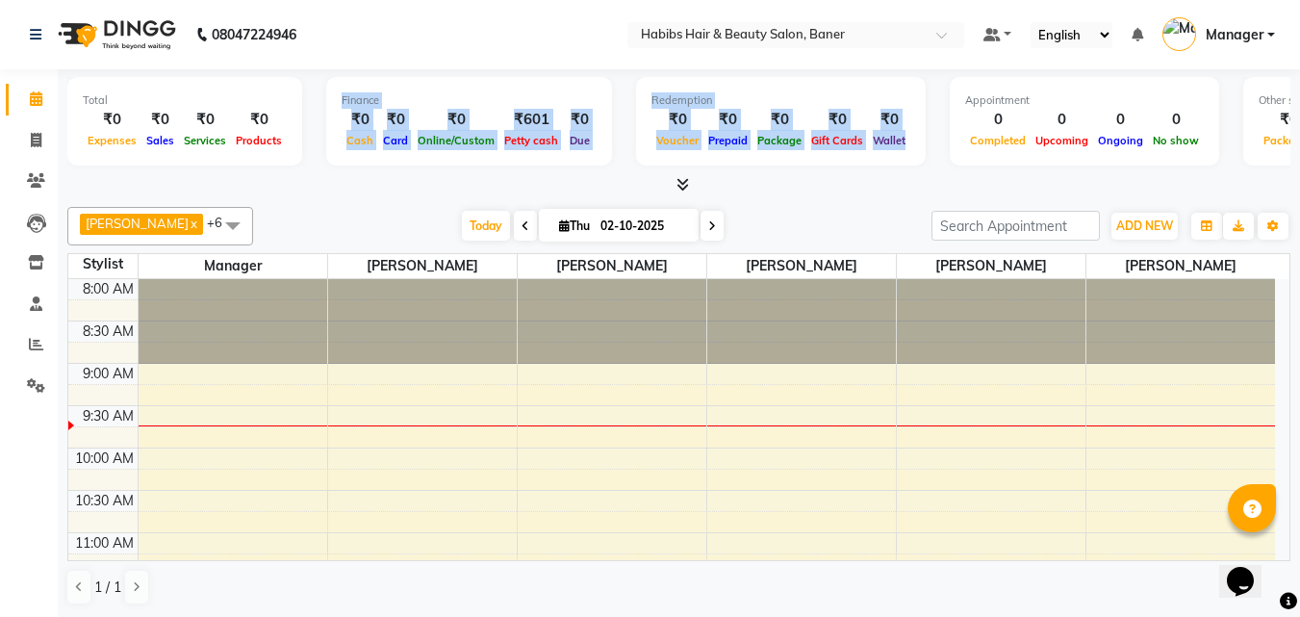
drag, startPoint x: 386, startPoint y: 112, endPoint x: 1257, endPoint y: 309, distance: 892.8
click at [1038, 213] on div "Total ₹0 Expenses ₹0 Sales ₹0 Services ₹0 Products Finance ₹0 Cash ₹0 Card ₹0 O…" at bounding box center [679, 343] width 1242 height 548
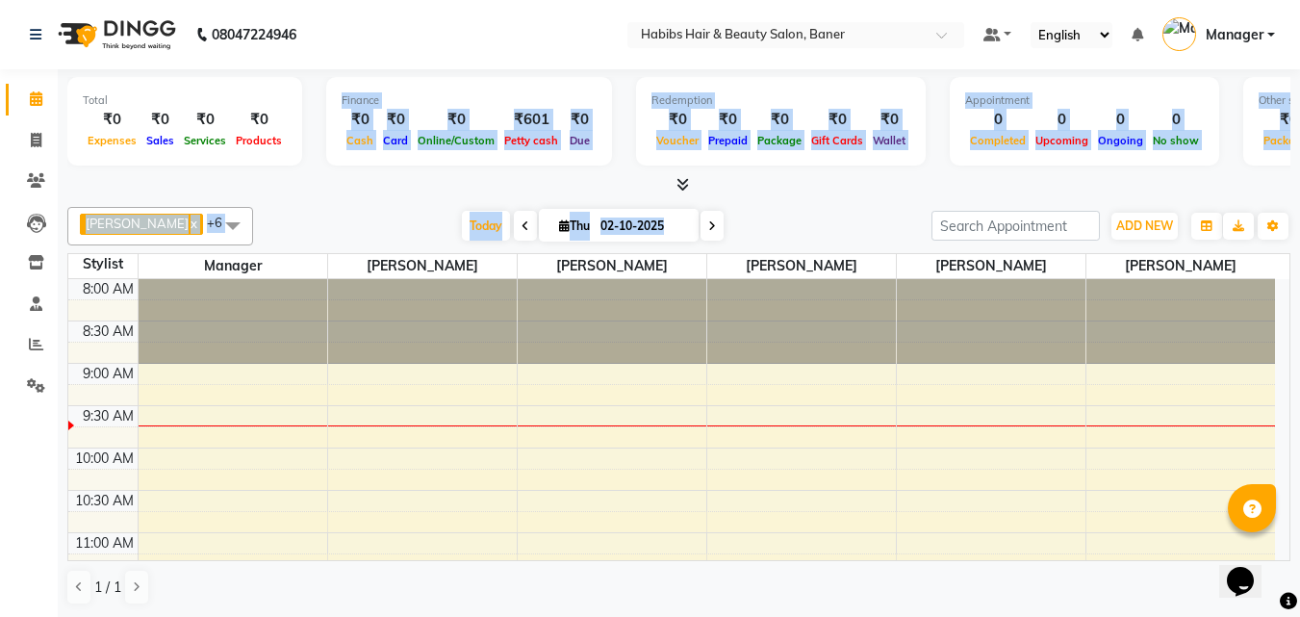
drag, startPoint x: 879, startPoint y: 192, endPoint x: 884, endPoint y: 183, distance: 10.8
click at [882, 190] on div at bounding box center [678, 185] width 1223 height 20
click at [734, 183] on div at bounding box center [678, 185] width 1223 height 20
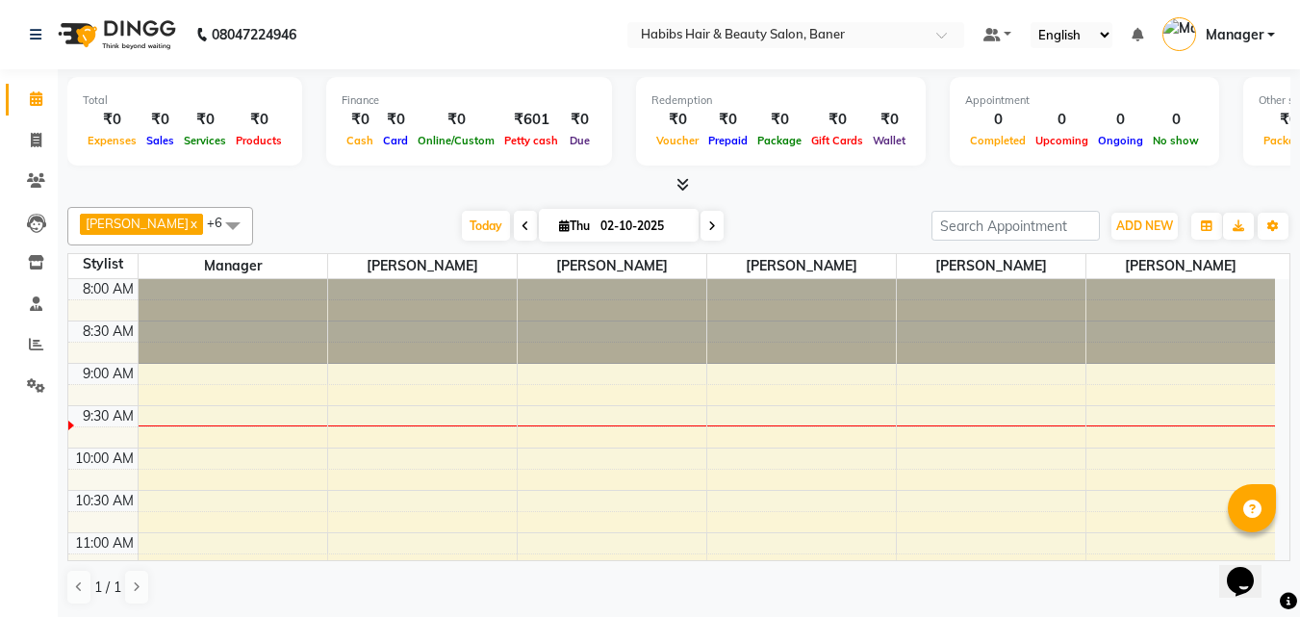
click at [734, 183] on div at bounding box center [678, 185] width 1223 height 20
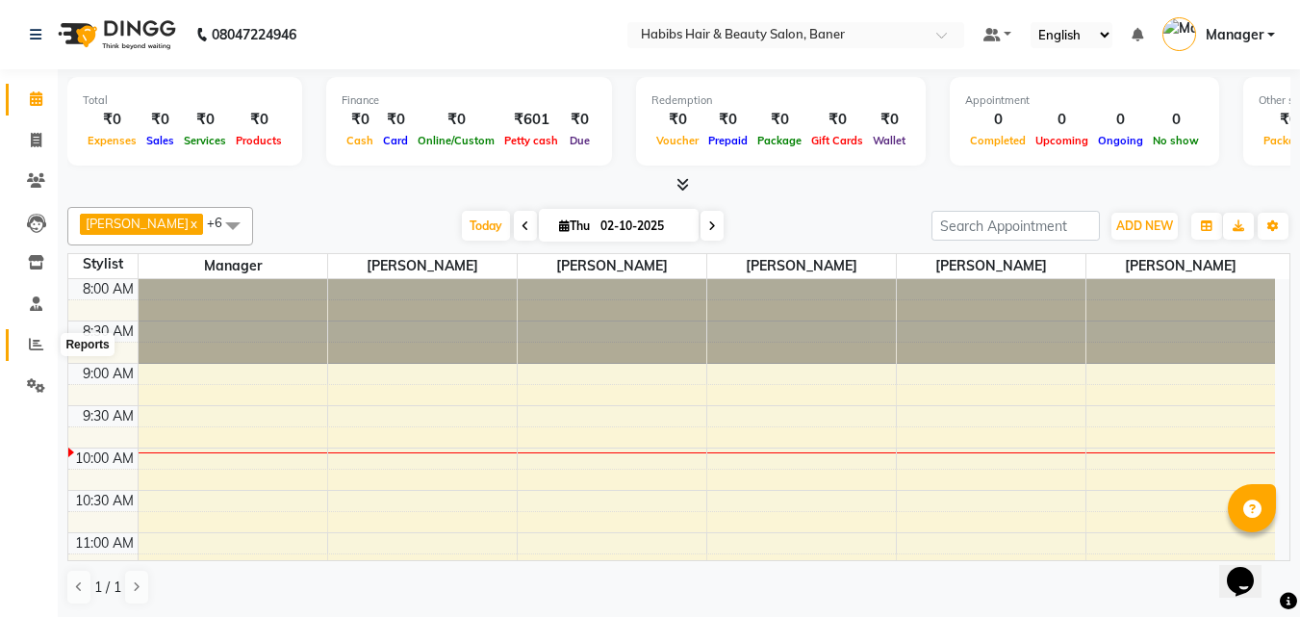
click at [36, 336] on span at bounding box center [36, 345] width 34 height 22
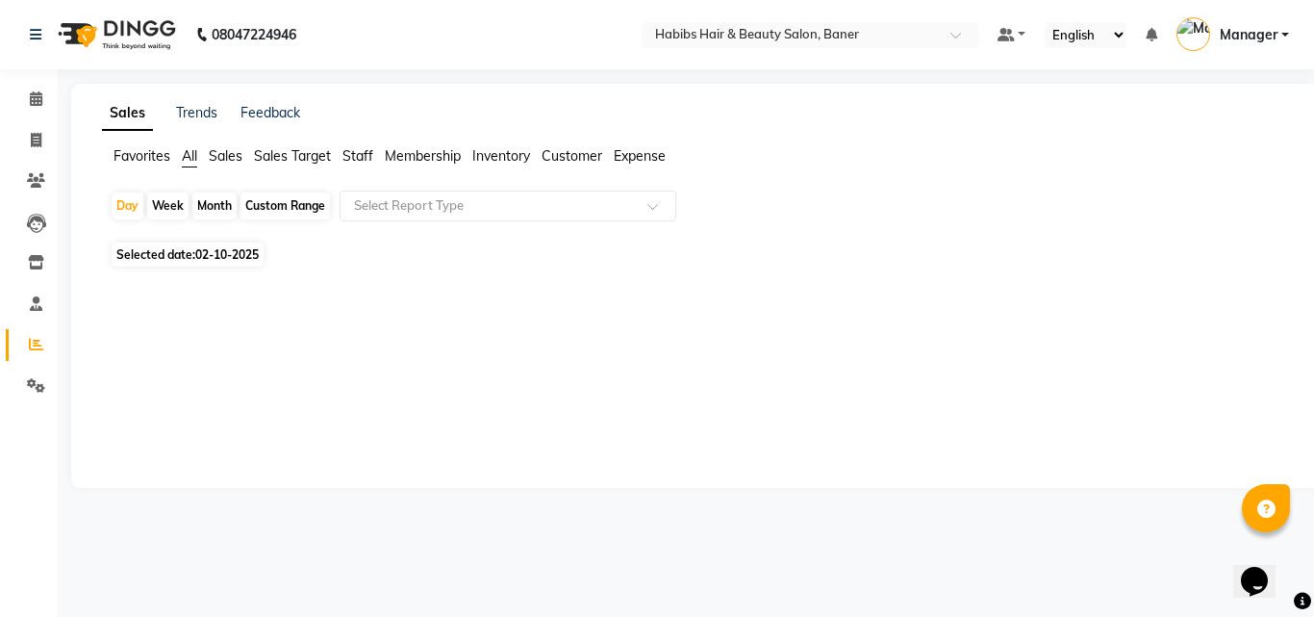
click at [239, 253] on span "02-10-2025" at bounding box center [227, 254] width 64 height 14
select select "10"
select select "2025"
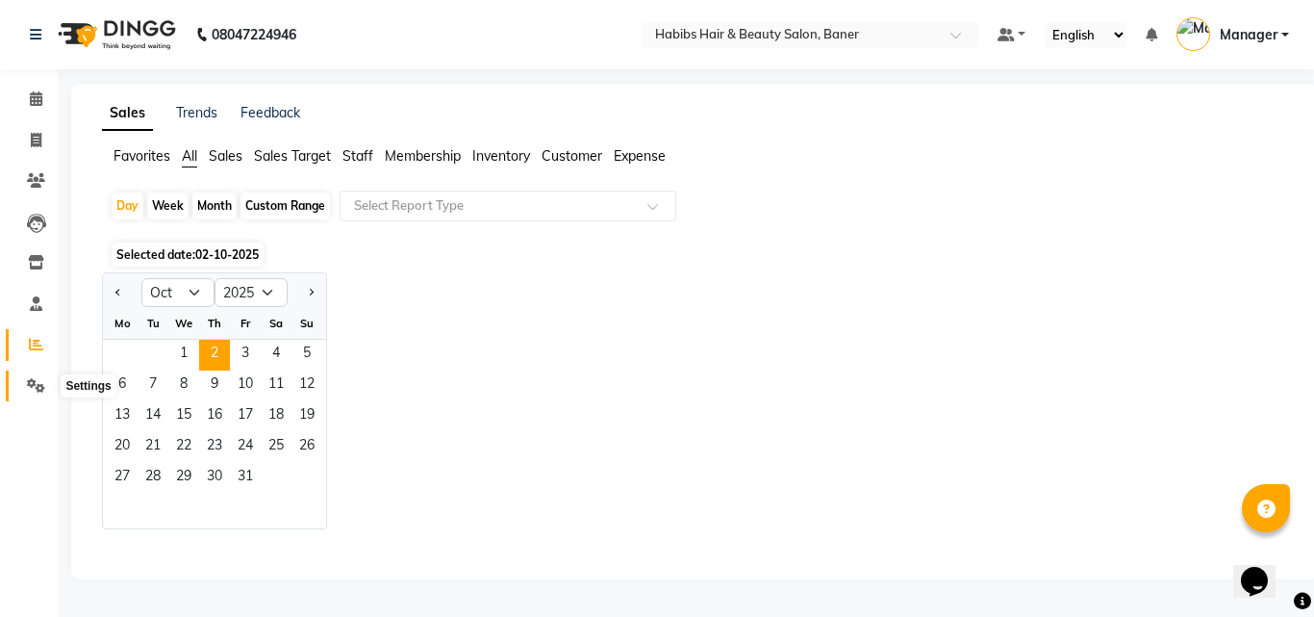
click at [43, 388] on icon at bounding box center [36, 385] width 18 height 14
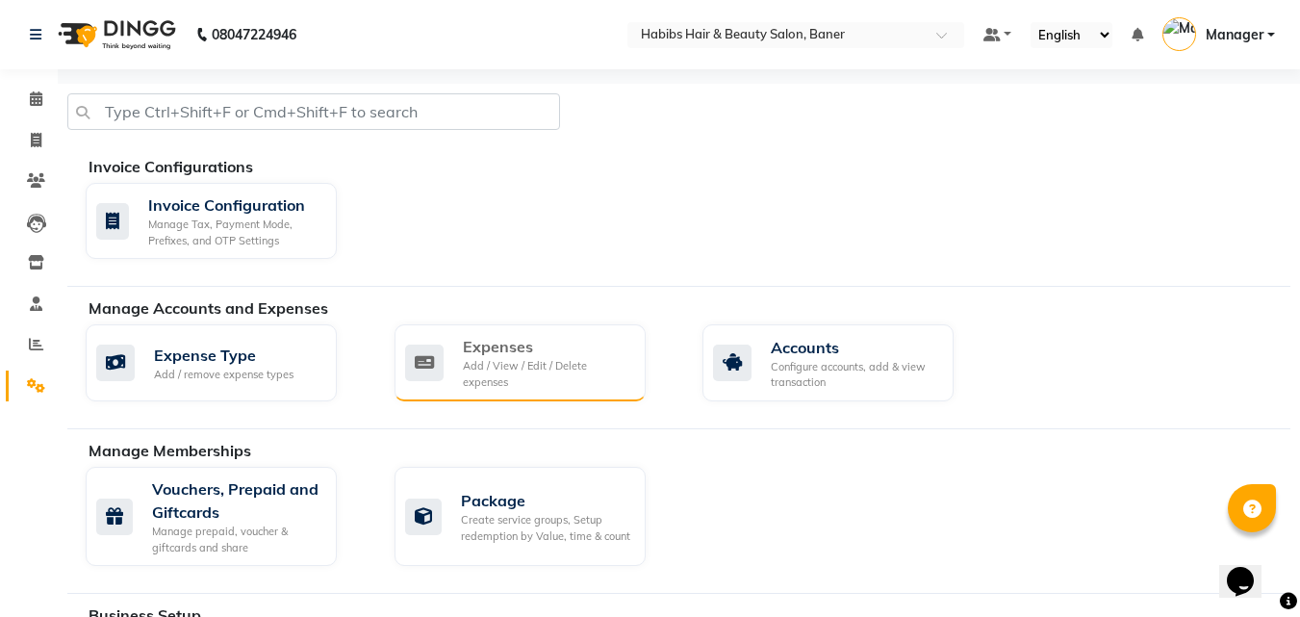
click at [557, 325] on div "Expenses Add / View / Edit / Delete expenses" at bounding box center [519, 362] width 251 height 77
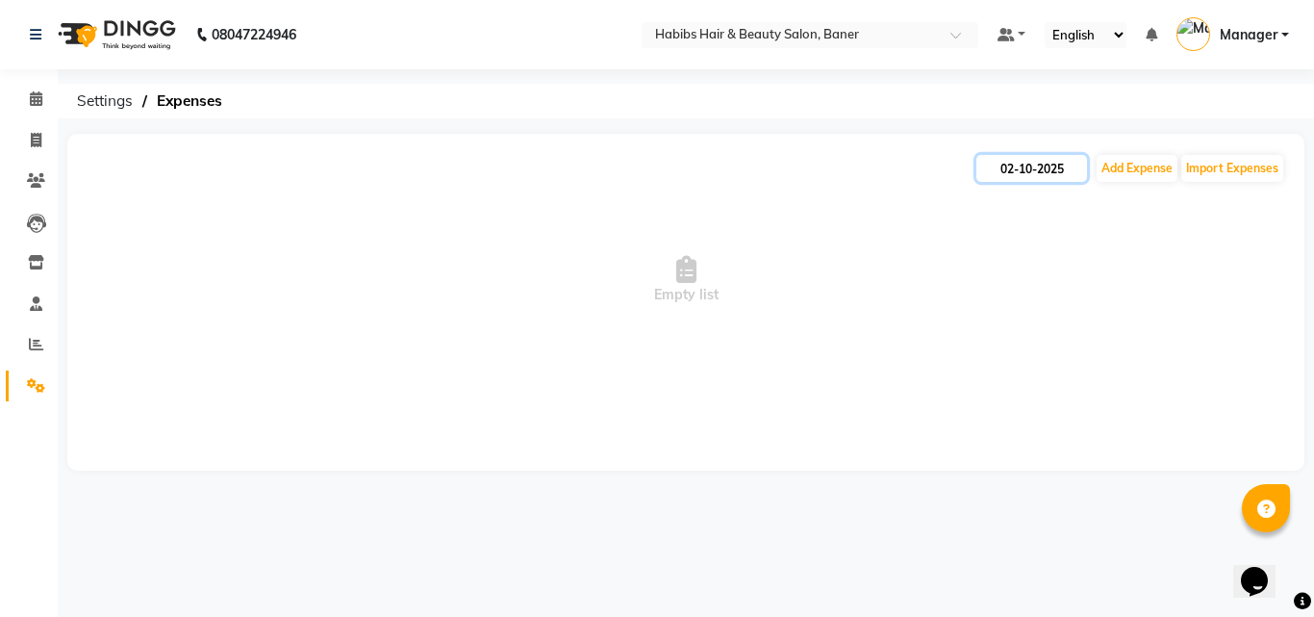
click at [1030, 172] on input "02-10-2025" at bounding box center [1032, 168] width 111 height 27
select select "10"
select select "2025"
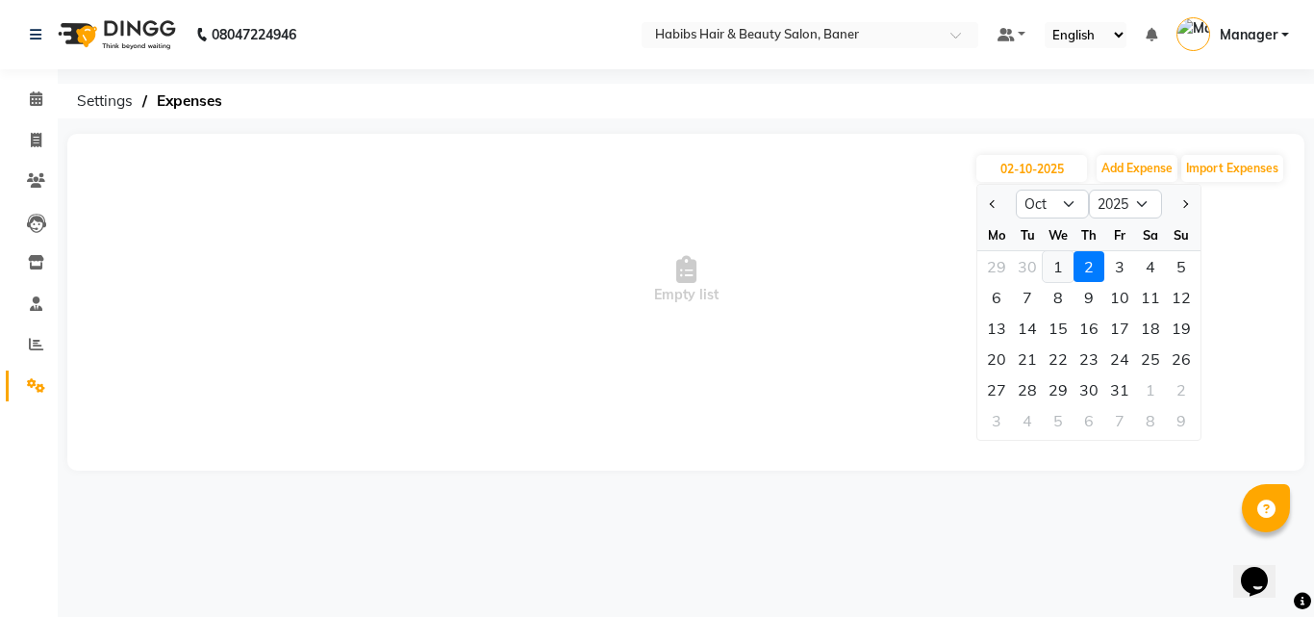
click at [1067, 265] on div "1" at bounding box center [1058, 266] width 31 height 31
type input "01-10-2025"
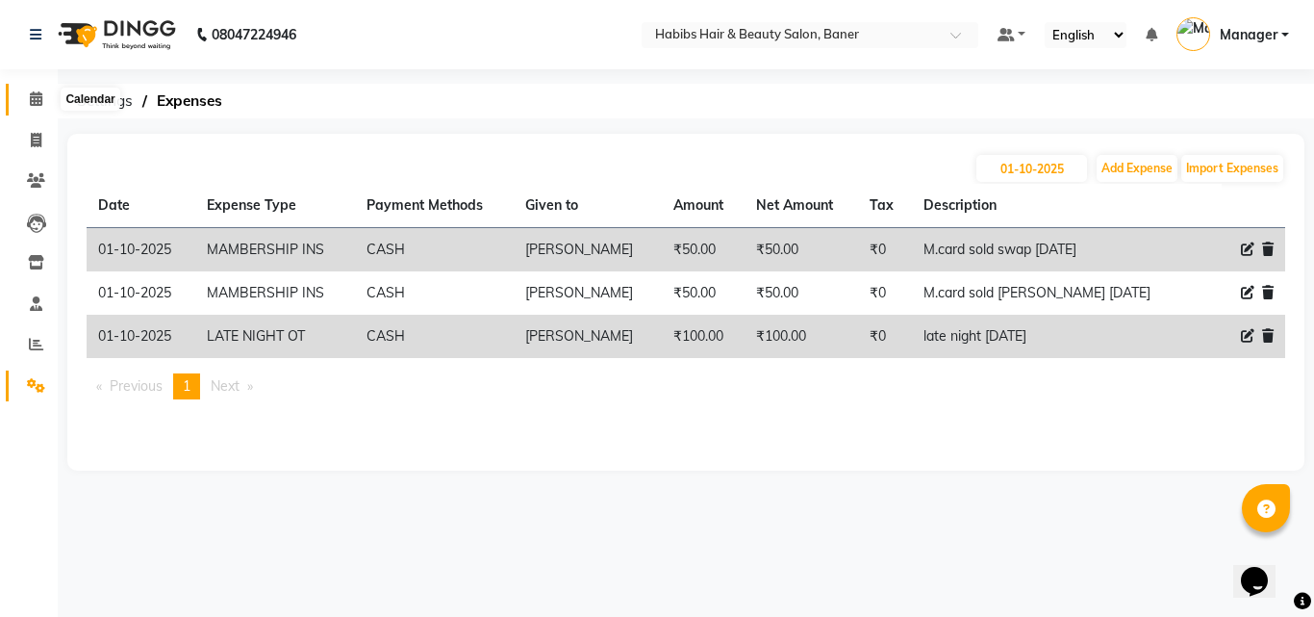
click at [40, 102] on icon at bounding box center [36, 98] width 13 height 14
